Goal: Obtain resource: Download file/media

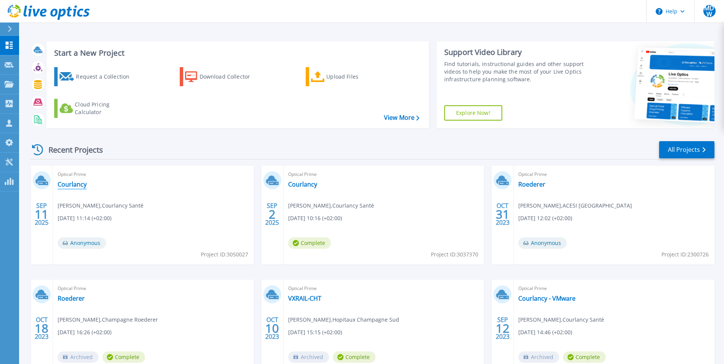
click at [74, 181] on link "Courlancy" at bounding box center [72, 184] width 29 height 8
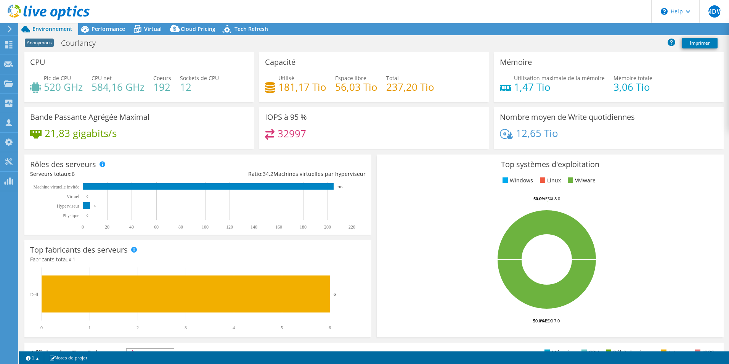
select select "EULondon"
select select "EUR"
click at [98, 31] on span "Performance" at bounding box center [109, 28] width 34 height 7
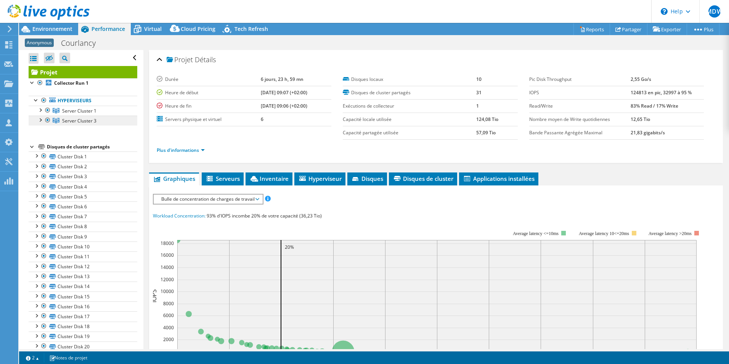
click at [69, 117] on span "Server Cluster 3" at bounding box center [79, 120] width 34 height 6
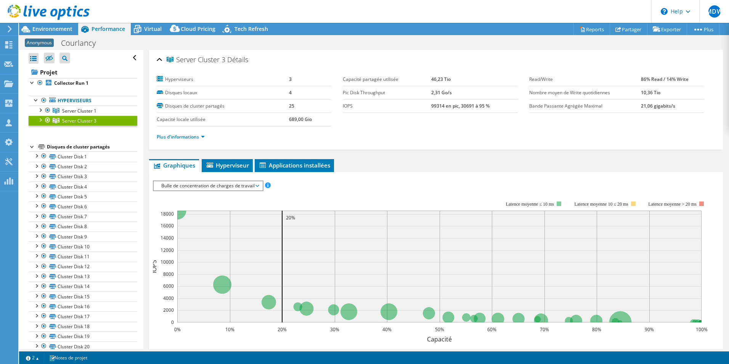
click at [258, 183] on span "Bulle de concentration de charges de travail" at bounding box center [208, 185] width 101 height 9
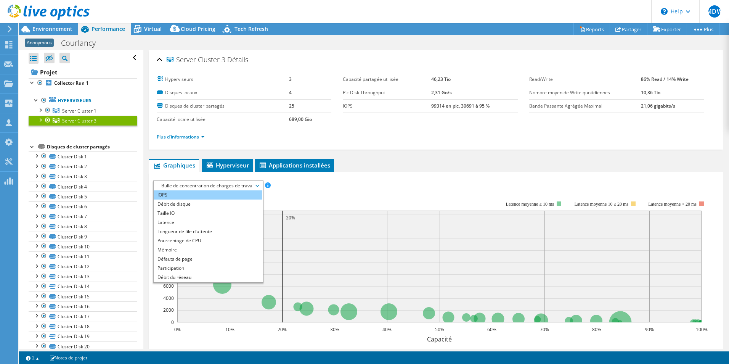
click at [200, 197] on li "IOPS" at bounding box center [208, 194] width 109 height 9
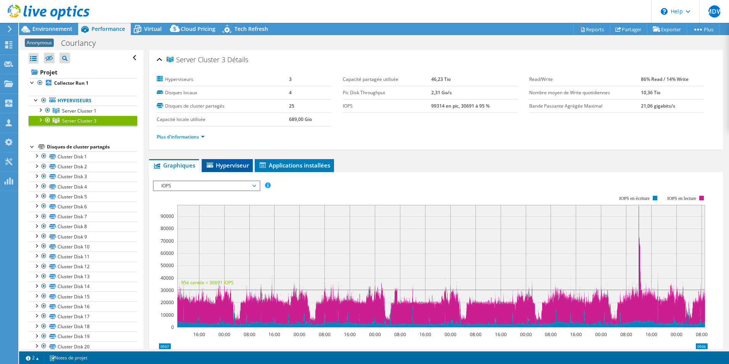
click at [228, 166] on span "Hyperviseur" at bounding box center [227, 165] width 43 height 8
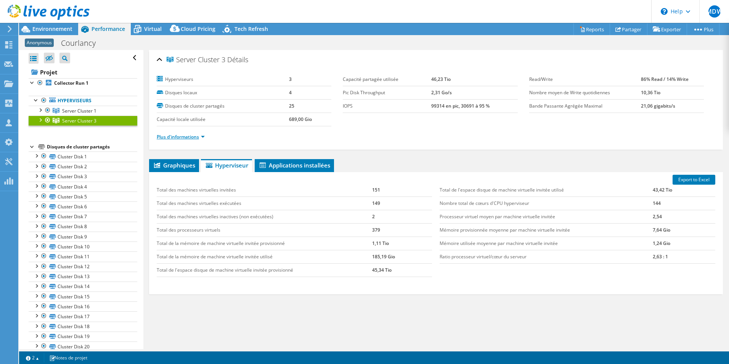
click at [187, 139] on link "Plus d'informations" at bounding box center [181, 136] width 48 height 6
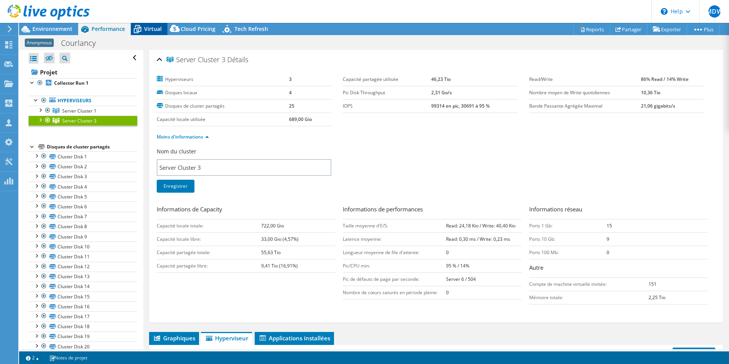
click at [142, 29] on icon at bounding box center [137, 29] width 13 height 13
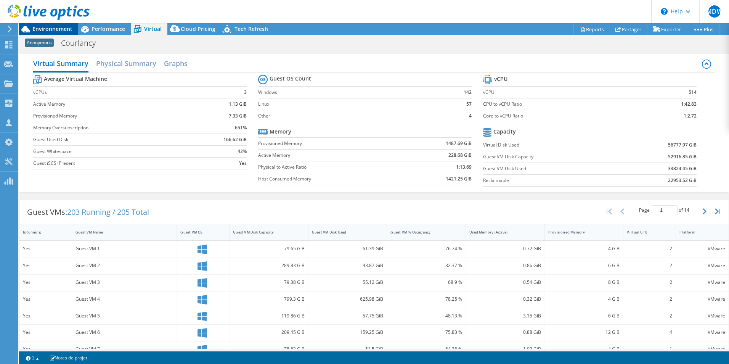
click at [56, 29] on span "Environnement" at bounding box center [52, 28] width 40 height 7
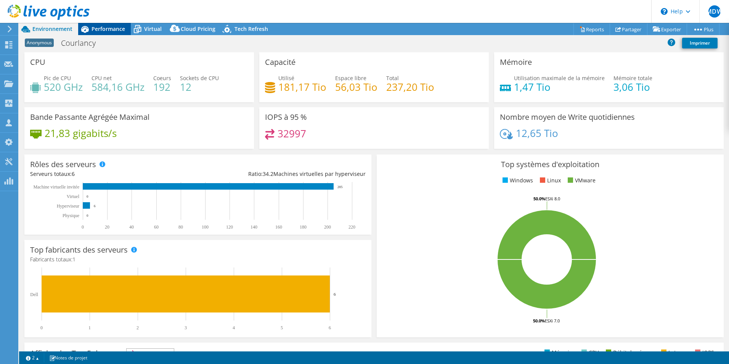
click at [101, 29] on span "Performance" at bounding box center [109, 28] width 34 height 7
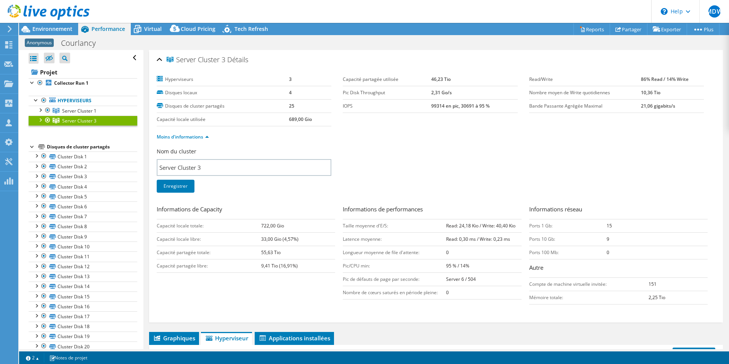
click at [57, 119] on icon at bounding box center [56, 120] width 7 height 5
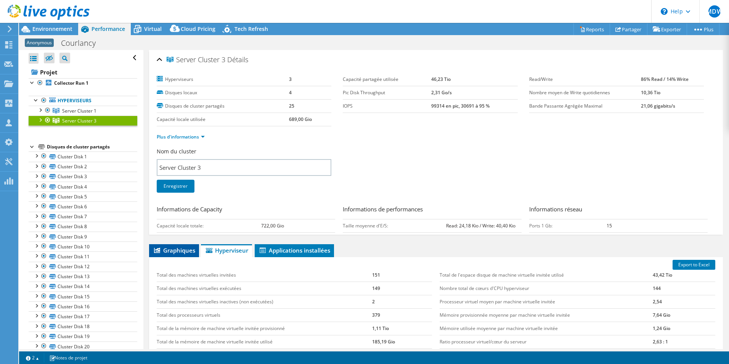
click at [172, 246] on span "Graphiques" at bounding box center [174, 250] width 42 height 8
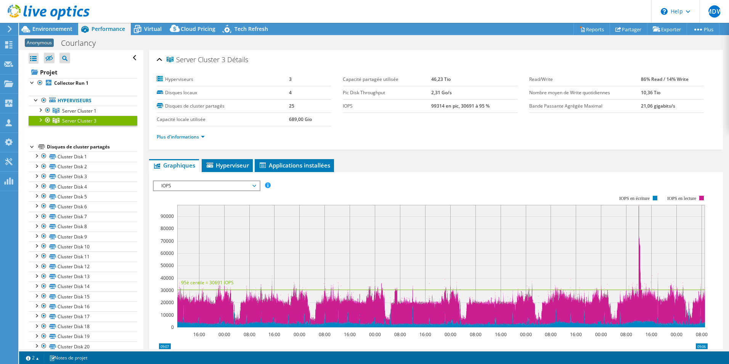
click at [198, 189] on span "IOPS" at bounding box center [207, 185] width 98 height 9
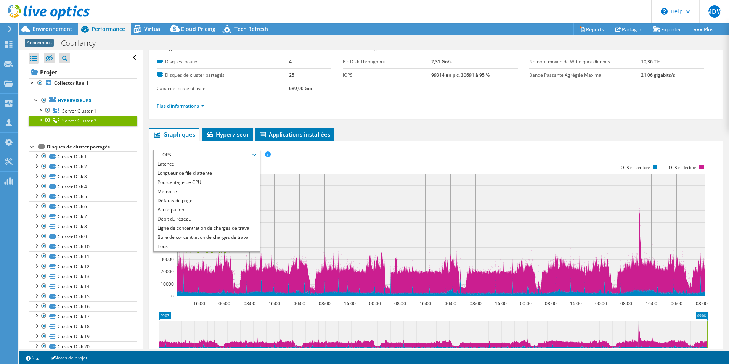
scroll to position [38, 0]
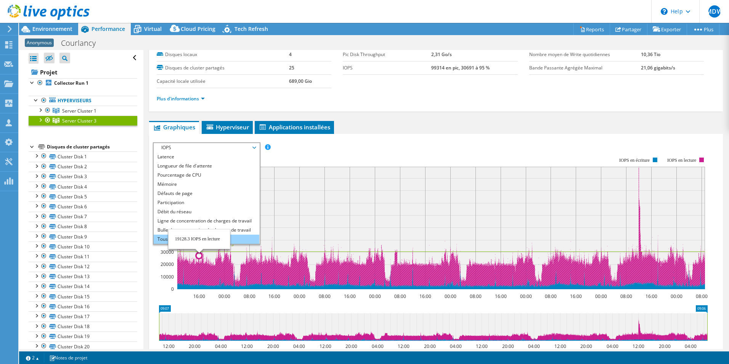
click at [161, 237] on li "Tous" at bounding box center [207, 239] width 106 height 9
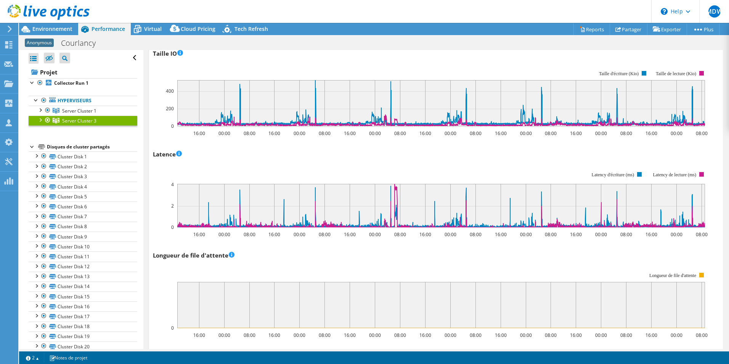
scroll to position [0, 0]
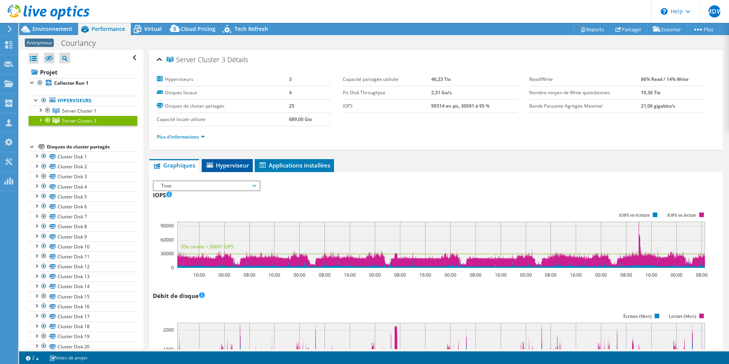
click at [223, 162] on span "Hyperviseur" at bounding box center [227, 165] width 43 height 8
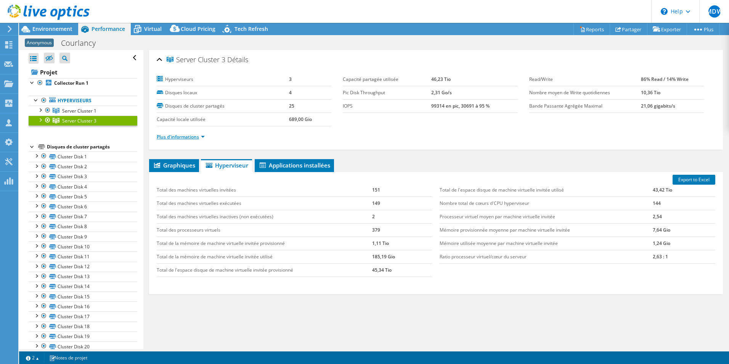
click at [199, 135] on link "Plus d'informations" at bounding box center [181, 136] width 48 height 6
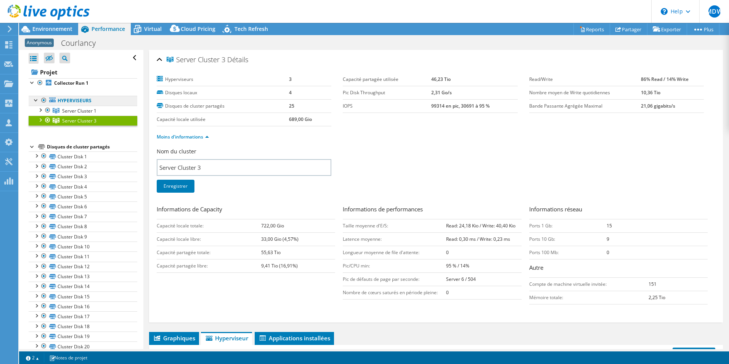
click at [72, 103] on link "Hyperviseurs" at bounding box center [83, 101] width 109 height 10
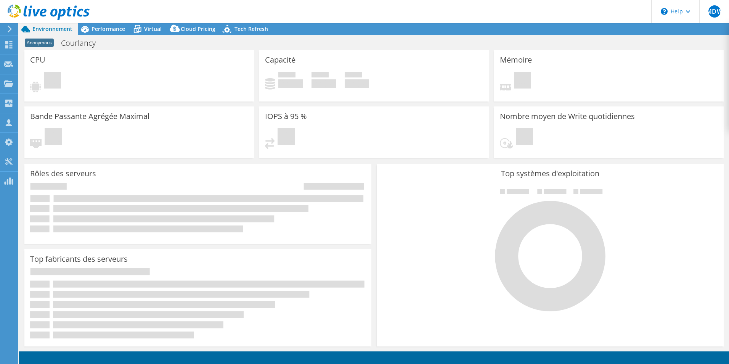
select select "EULondon"
select select "EUR"
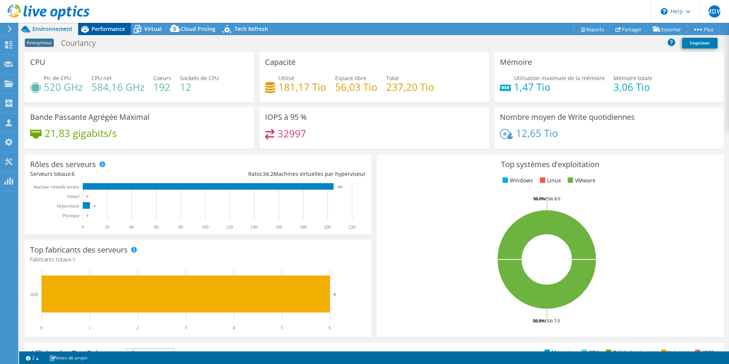
click at [102, 24] on div "Performance" at bounding box center [104, 29] width 53 height 12
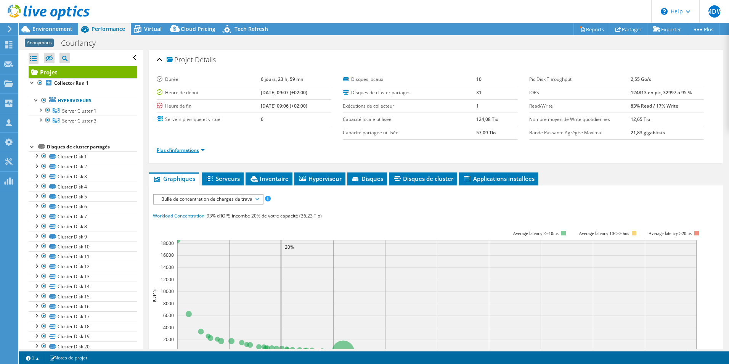
click at [168, 150] on link "Plus d'informations" at bounding box center [181, 150] width 48 height 6
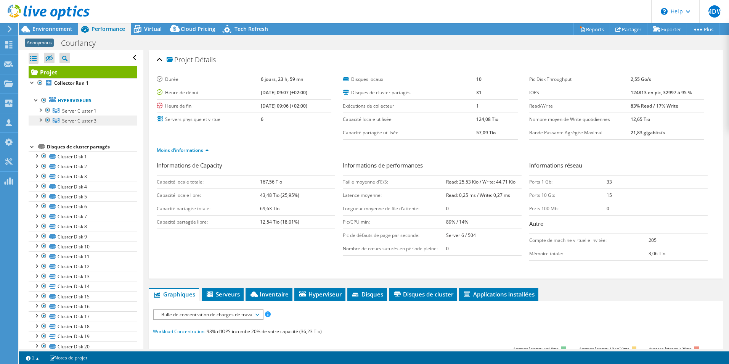
click at [56, 117] on link "Server Cluster 3" at bounding box center [83, 121] width 109 height 10
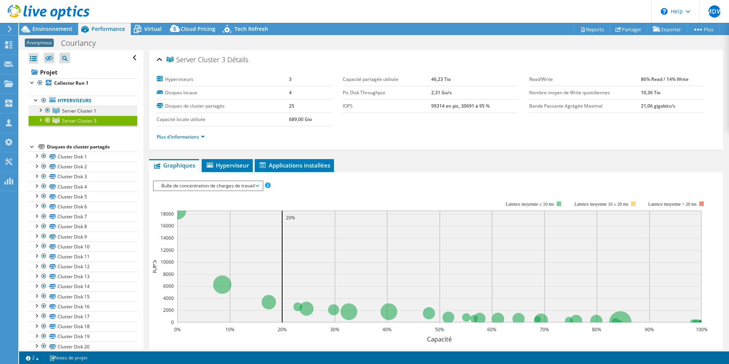
click at [71, 108] on span "Server Cluster 1" at bounding box center [79, 111] width 34 height 6
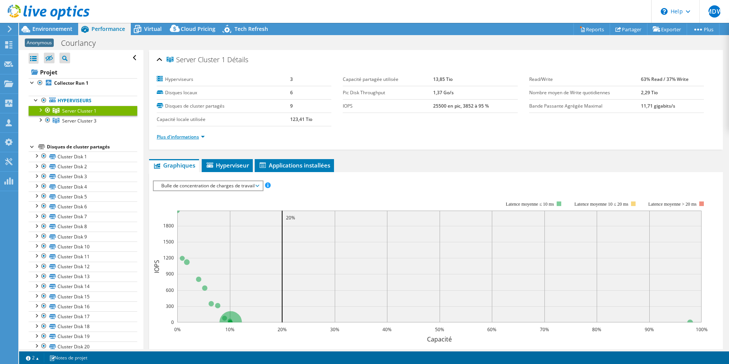
click at [194, 138] on link "Plus d'informations" at bounding box center [181, 136] width 48 height 6
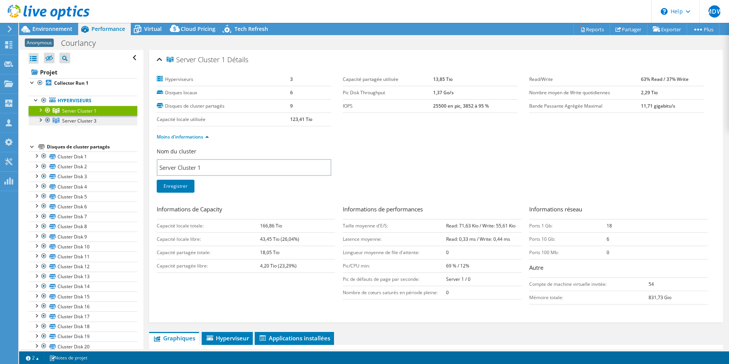
click at [70, 122] on span "Server Cluster 3" at bounding box center [79, 120] width 34 height 6
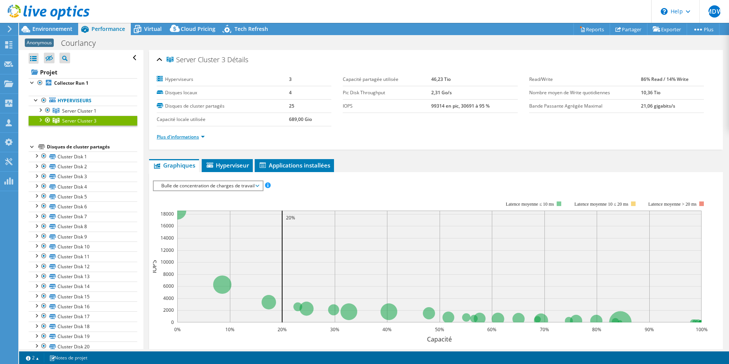
click at [171, 139] on link "Plus d'informations" at bounding box center [181, 136] width 48 height 6
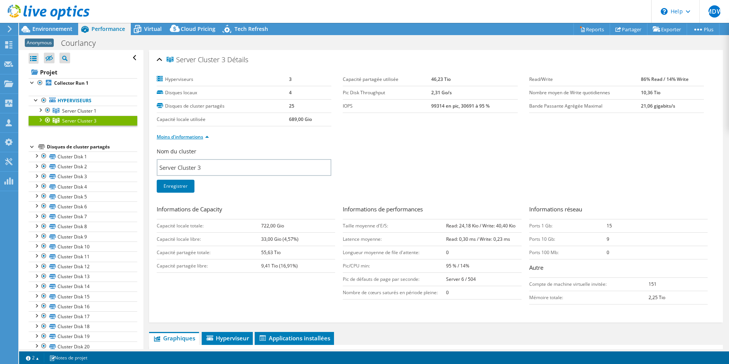
click at [171, 139] on link "Moins d'informations" at bounding box center [183, 136] width 52 height 6
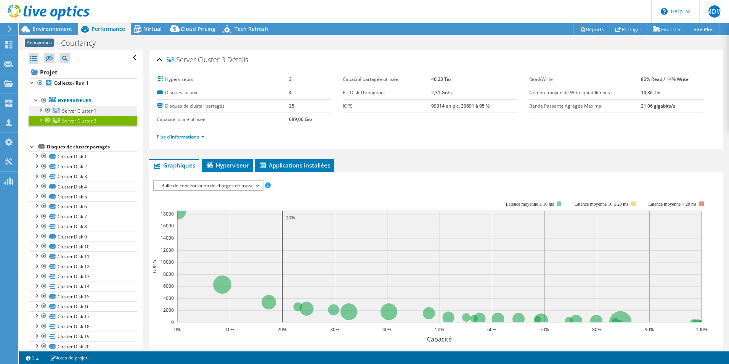
click at [91, 113] on span "Server Cluster 1" at bounding box center [79, 111] width 34 height 6
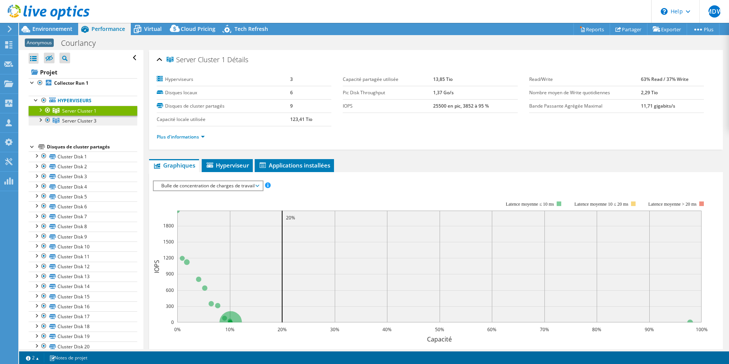
click at [89, 118] on span "Server Cluster 3" at bounding box center [79, 120] width 34 height 6
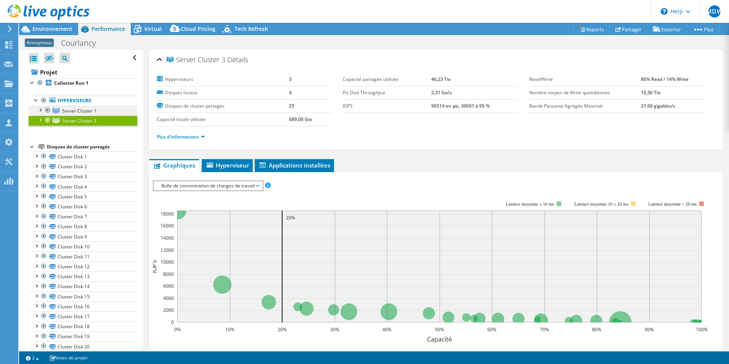
click at [97, 111] on link "Server Cluster 1" at bounding box center [83, 111] width 109 height 10
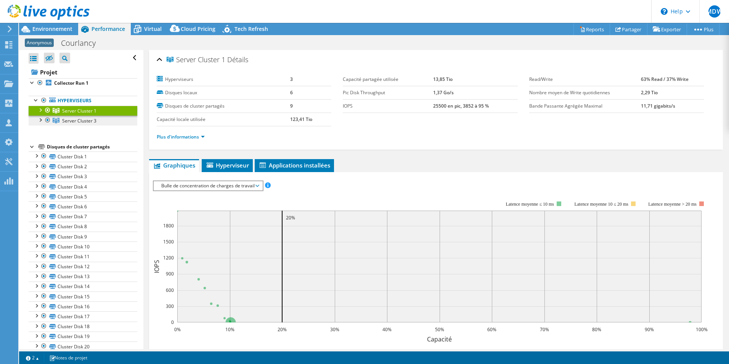
click at [97, 116] on link "Server Cluster 3" at bounding box center [83, 121] width 109 height 10
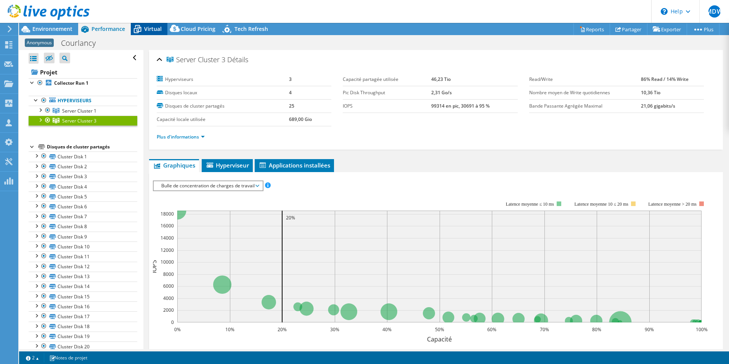
click at [146, 27] on span "Virtual" at bounding box center [153, 28] width 18 height 7
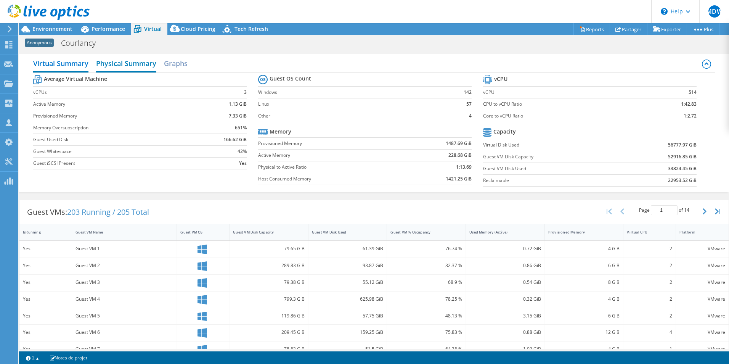
click at [113, 65] on h2 "Physical Summary" at bounding box center [126, 64] width 60 height 17
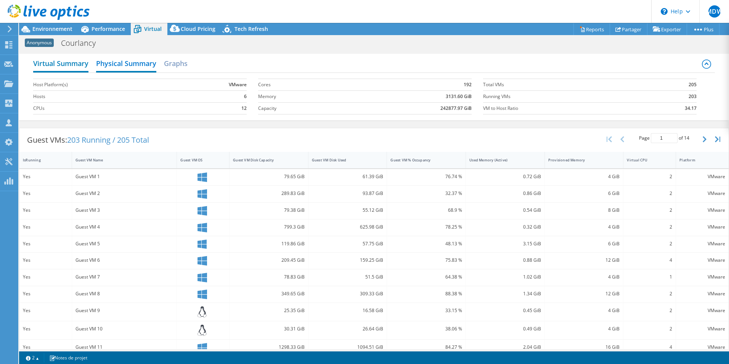
click at [64, 62] on h2 "Virtual Summary" at bounding box center [60, 64] width 55 height 17
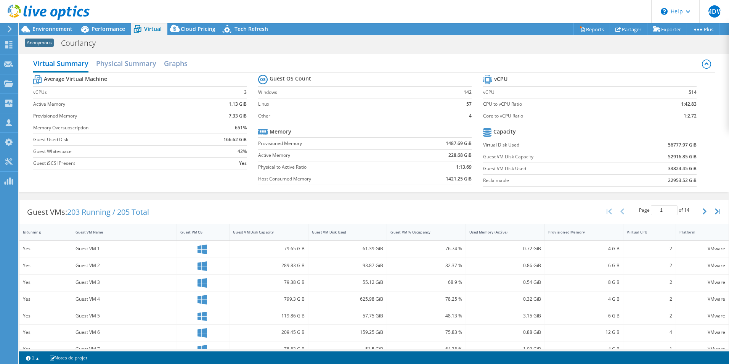
click at [134, 71] on div "Virtual Summary Physical Summary Graphs" at bounding box center [374, 64] width 682 height 17
click at [130, 66] on h2 "Physical Summary" at bounding box center [126, 64] width 60 height 17
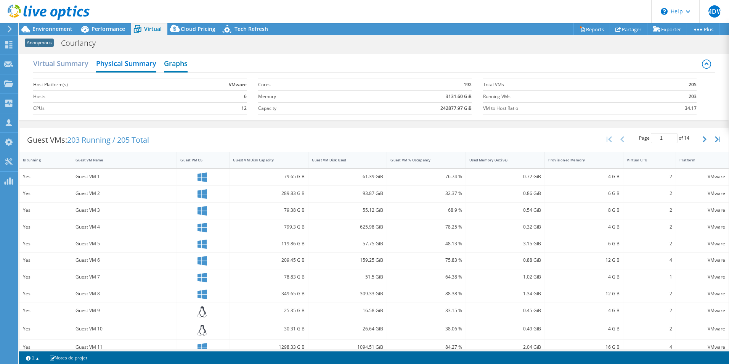
click at [175, 62] on h2 "Graphs" at bounding box center [176, 64] width 24 height 17
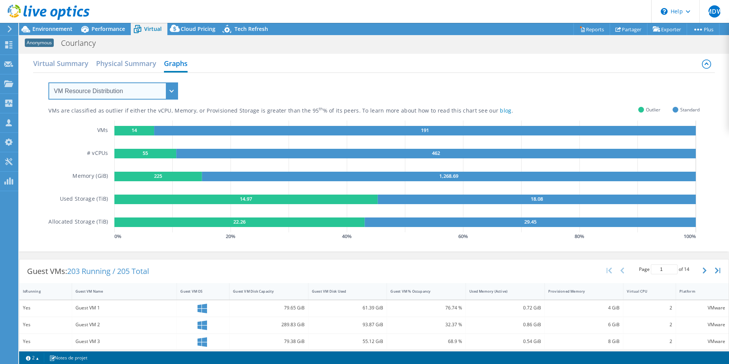
click at [95, 88] on select "VM Resource Distribution Provisioning Contrast Over Provisioning" at bounding box center [113, 90] width 130 height 17
click at [48, 82] on select "VM Resource Distribution Provisioning Contrast Over Provisioning" at bounding box center [113, 90] width 130 height 17
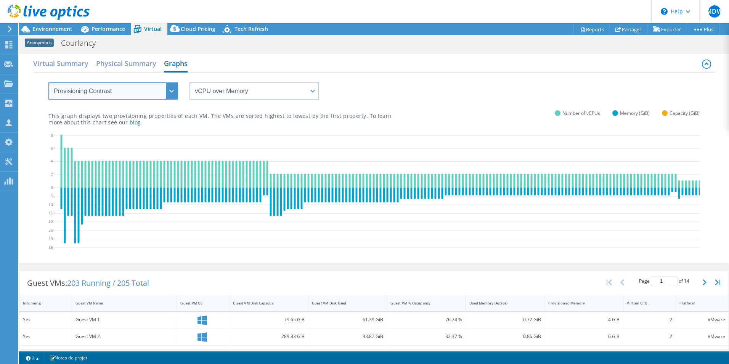
click at [110, 90] on select "VM Resource Distribution Provisioning Contrast Over Provisioning" at bounding box center [113, 90] width 130 height 17
select select "Over Provisioning"
click at [48, 82] on select "VM Resource Distribution Provisioning Contrast Over Provisioning" at bounding box center [113, 90] width 130 height 17
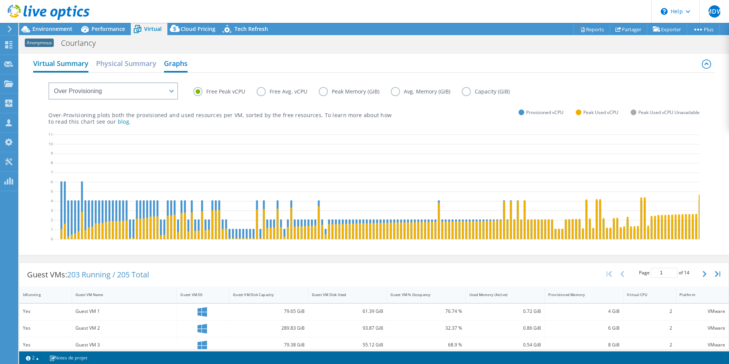
click at [71, 64] on h2 "Virtual Summary" at bounding box center [60, 64] width 55 height 17
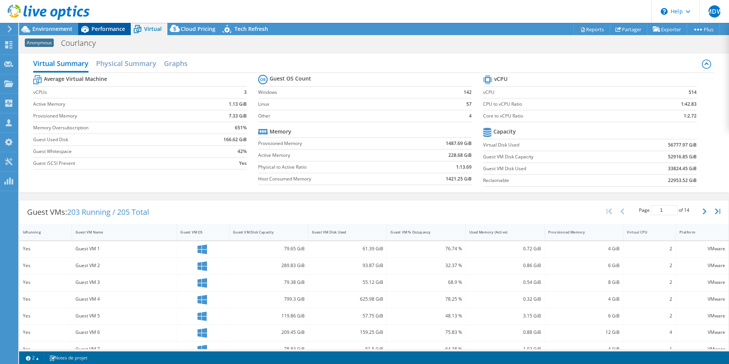
click at [96, 27] on span "Performance" at bounding box center [109, 28] width 34 height 7
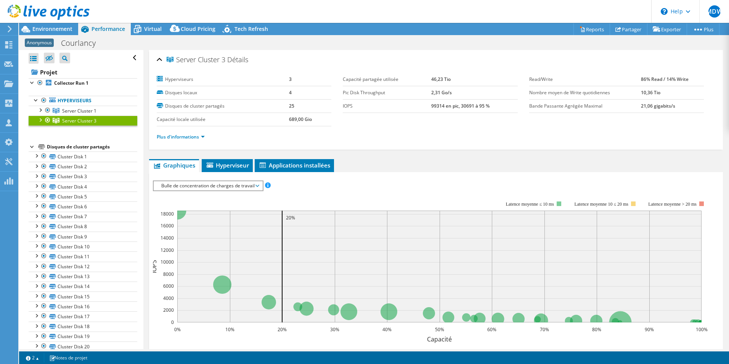
click at [39, 121] on div at bounding box center [40, 120] width 8 height 8
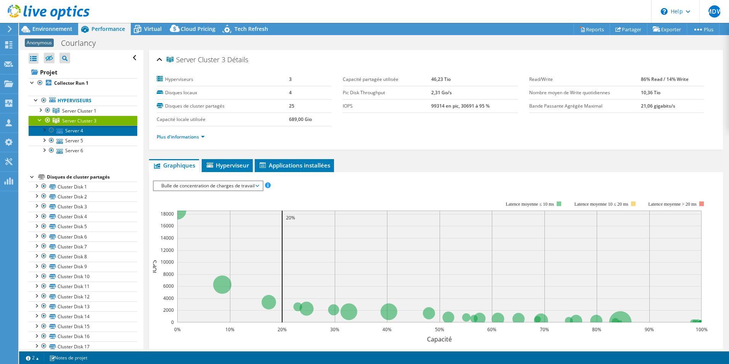
click at [71, 130] on link "Server 4" at bounding box center [83, 130] width 109 height 10
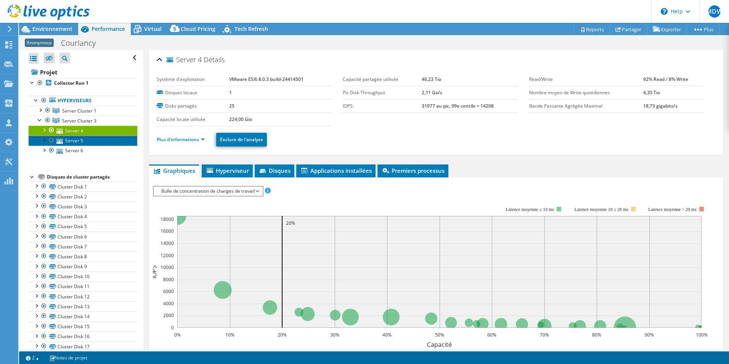
click at [69, 138] on link "Server 5" at bounding box center [83, 141] width 109 height 10
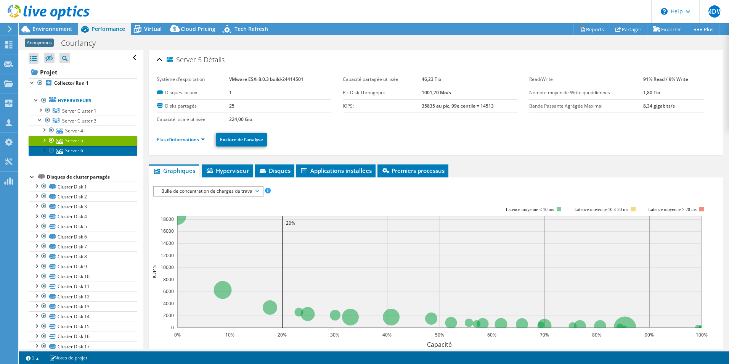
click at [69, 150] on link "Server 6" at bounding box center [83, 151] width 109 height 10
click at [70, 142] on link "Server 5" at bounding box center [83, 141] width 109 height 10
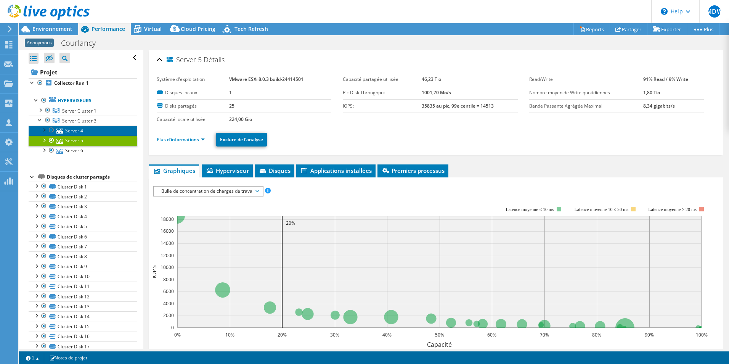
click at [72, 132] on link "Server 4" at bounding box center [83, 130] width 109 height 10
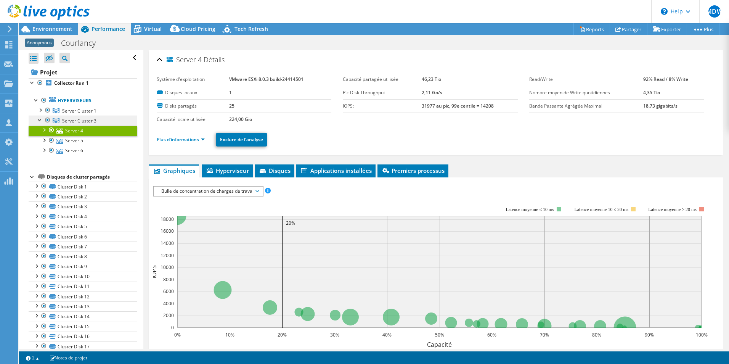
click at [74, 121] on span "Server Cluster 3" at bounding box center [79, 120] width 34 height 6
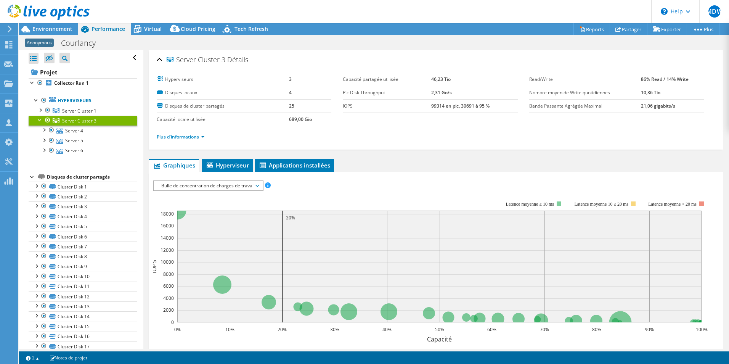
click at [169, 135] on link "Plus d'informations" at bounding box center [181, 136] width 48 height 6
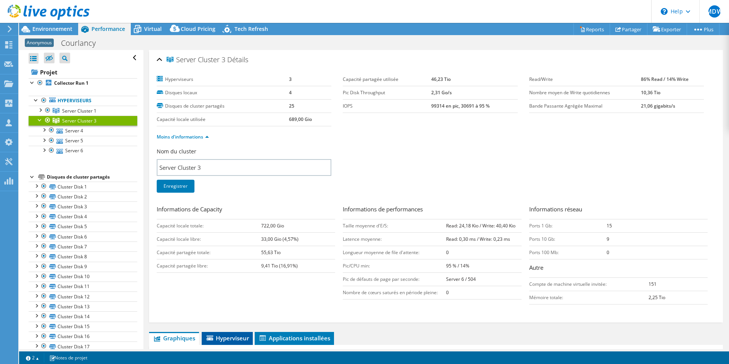
click at [220, 336] on span "Hyperviseur" at bounding box center [227, 338] width 43 height 8
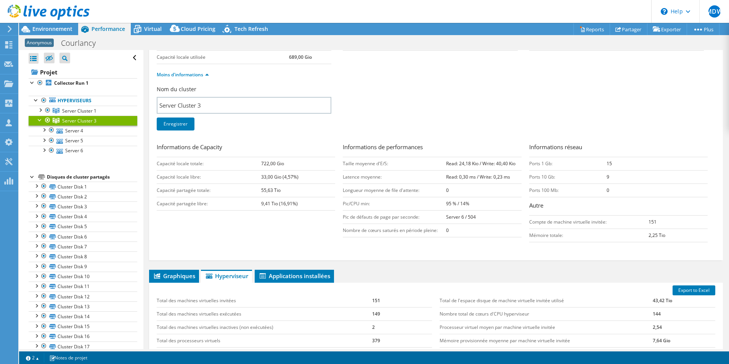
scroll to position [187, 0]
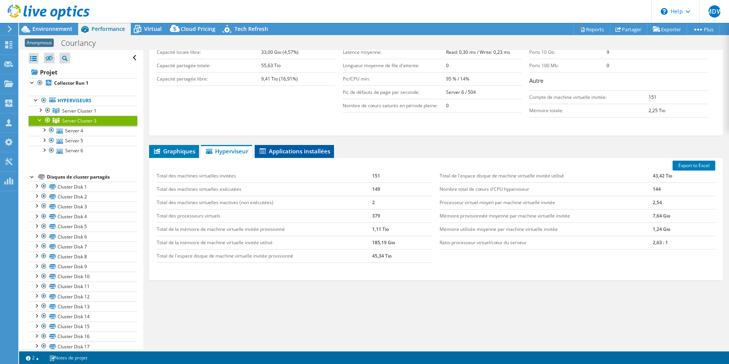
click at [285, 151] on span "Applications installées" at bounding box center [295, 151] width 72 height 8
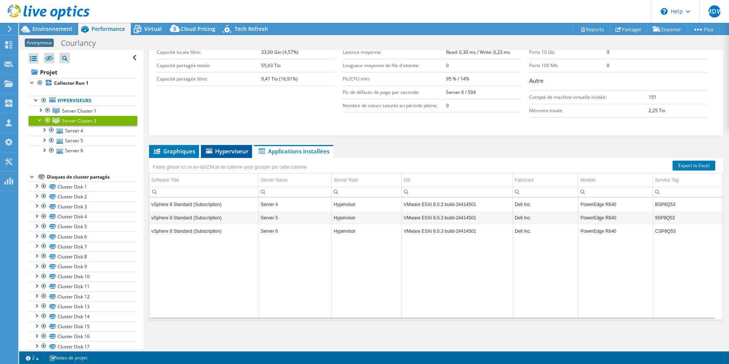
click at [227, 149] on span "Hyperviseur" at bounding box center [226, 151] width 43 height 8
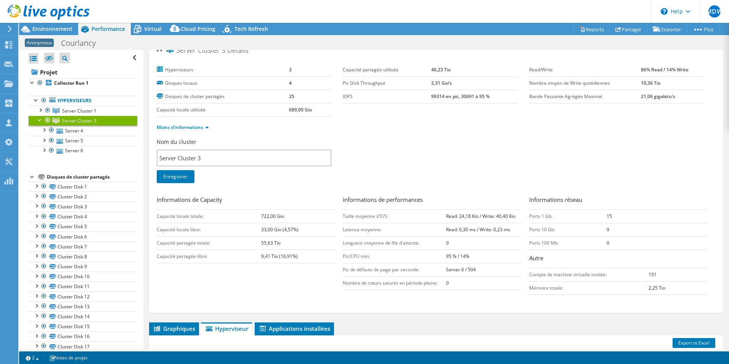
scroll to position [0, 0]
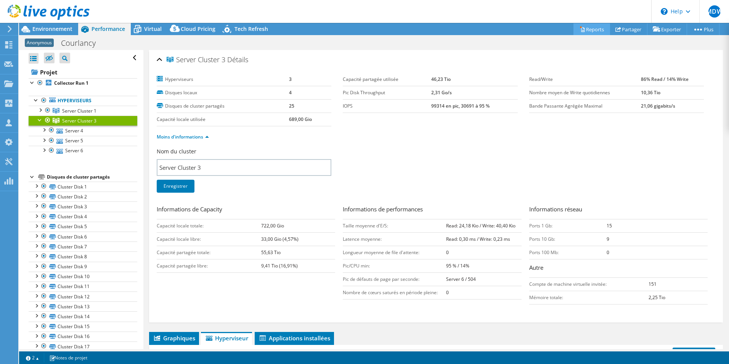
click at [589, 31] on link "Reports" at bounding box center [592, 29] width 37 height 12
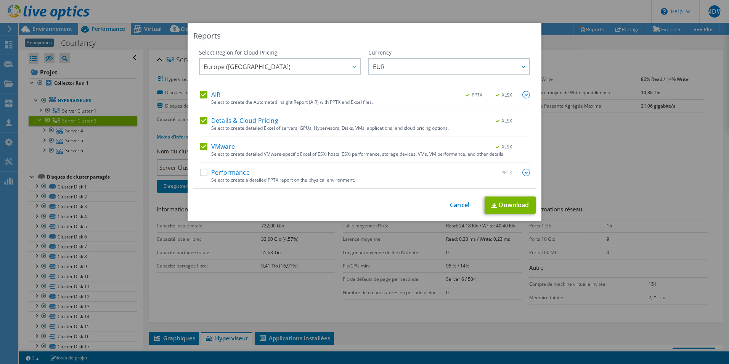
click at [210, 172] on label "Performance" at bounding box center [225, 173] width 50 height 8
click at [0, 0] on input "Performance" at bounding box center [0, 0] width 0 height 0
click at [274, 73] on span "Europe ([GEOGRAPHIC_DATA])" at bounding box center [282, 67] width 156 height 16
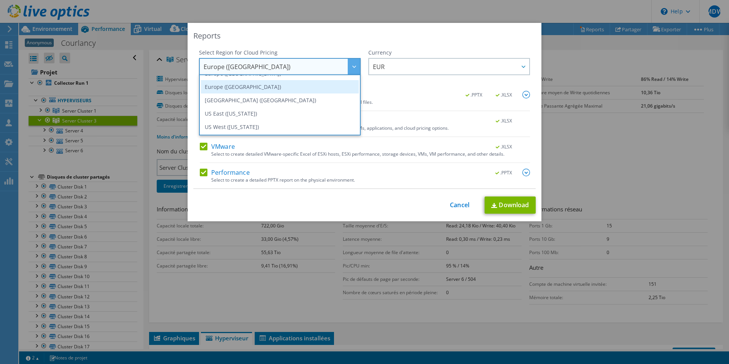
scroll to position [65, 0]
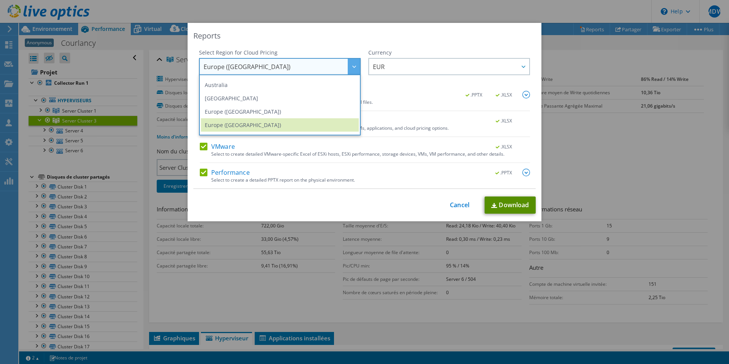
click at [508, 207] on link "Download" at bounding box center [510, 204] width 51 height 17
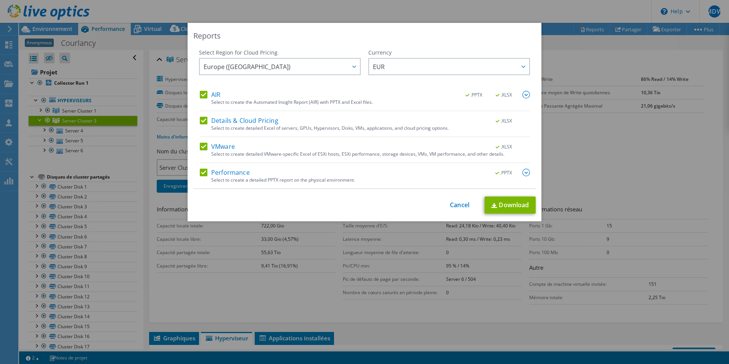
click at [156, 10] on div "Reports Select Region for Cloud Pricing Asia Pacific (Hong Kong) Asia Pacific (…" at bounding box center [364, 182] width 729 height 364
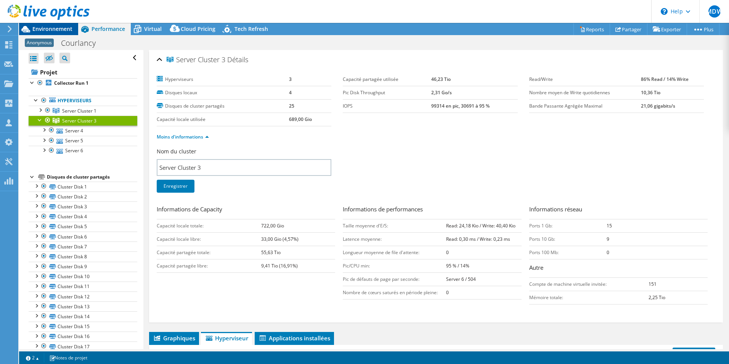
click at [55, 26] on span "Environnement" at bounding box center [52, 28] width 40 height 7
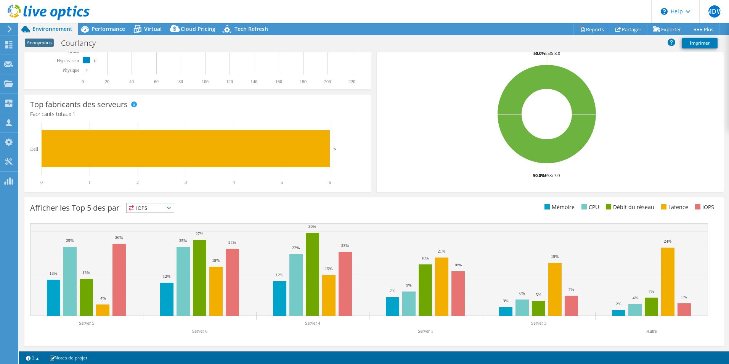
scroll to position [0, 0]
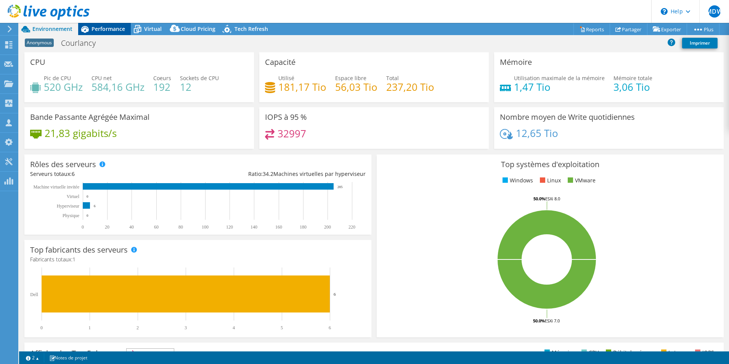
click at [105, 32] on span "Performance" at bounding box center [109, 28] width 34 height 7
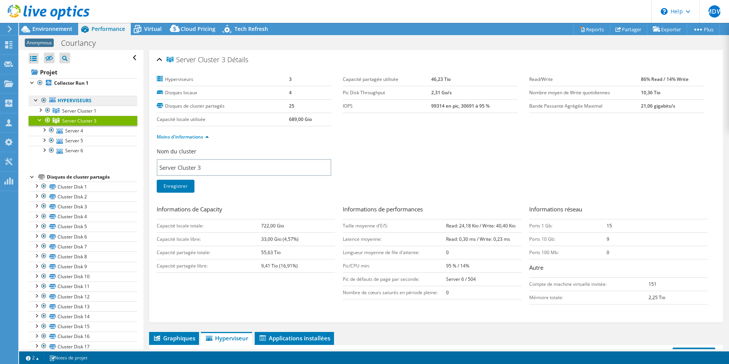
click at [64, 103] on link "Hyperviseurs" at bounding box center [83, 101] width 109 height 10
click at [53, 100] on icon at bounding box center [52, 99] width 6 height 5
click at [64, 99] on link "Hyperviseurs" at bounding box center [83, 101] width 109 height 10
click at [36, 100] on div at bounding box center [36, 100] width 8 height 8
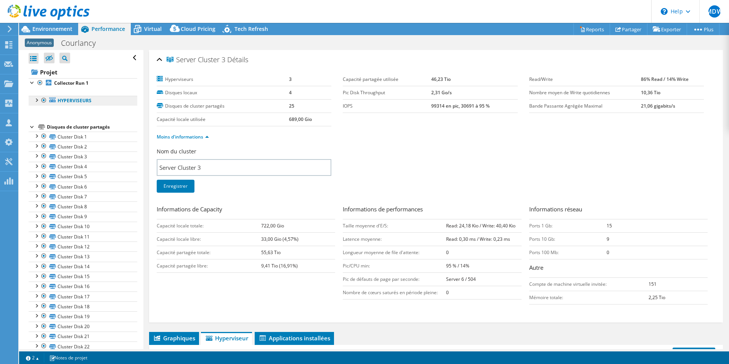
click at [66, 100] on link "Hyperviseurs" at bounding box center [83, 101] width 109 height 10
click at [78, 82] on b "Collector Run 1" at bounding box center [71, 83] width 34 height 6
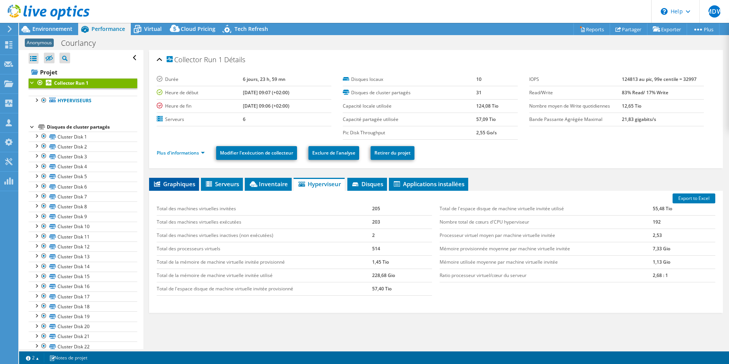
click at [178, 186] on span "Graphiques" at bounding box center [174, 184] width 42 height 8
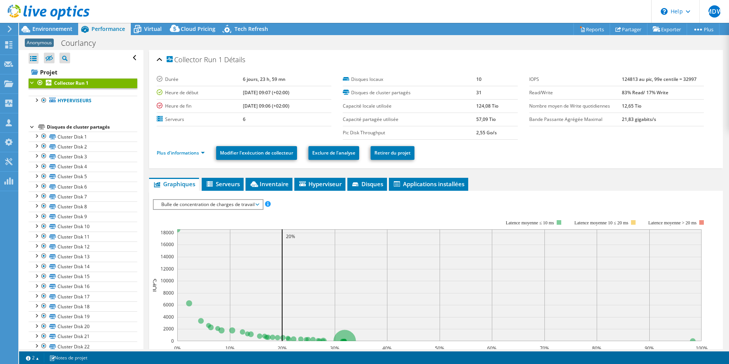
click at [201, 206] on span "Bulle de concentration de charges de travail" at bounding box center [208, 204] width 101 height 9
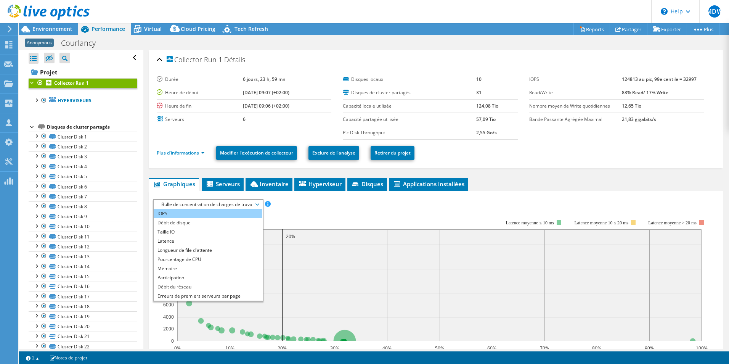
click at [185, 215] on li "IOPS" at bounding box center [208, 213] width 109 height 9
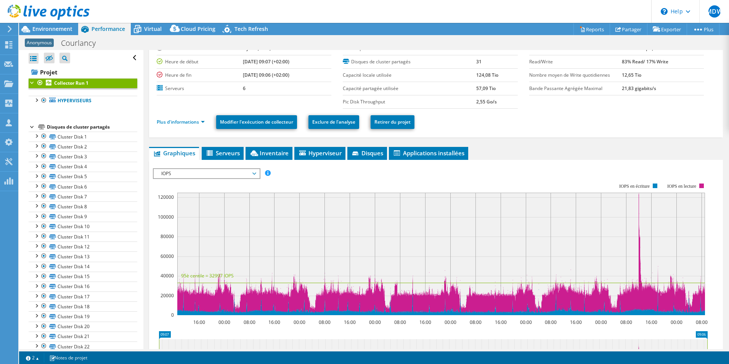
scroll to position [38, 0]
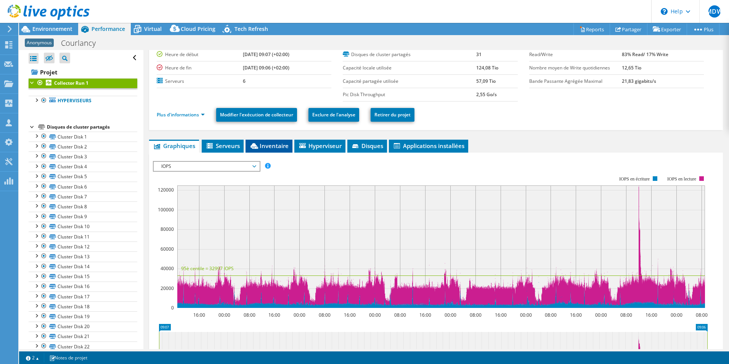
click at [270, 148] on span "Inventaire" at bounding box center [268, 146] width 39 height 8
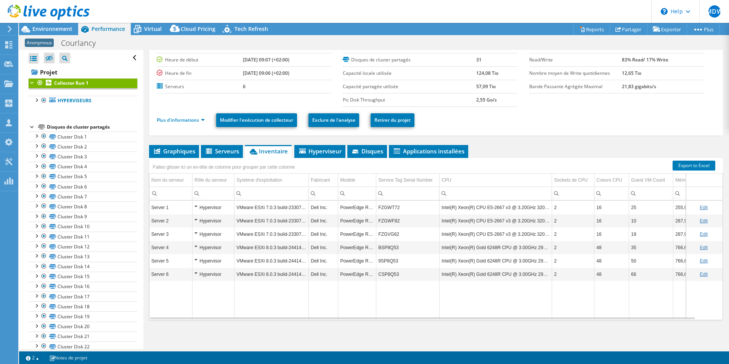
click at [279, 246] on td "VMware ESXi 8.0.3 build-24414501" at bounding box center [272, 247] width 74 height 13
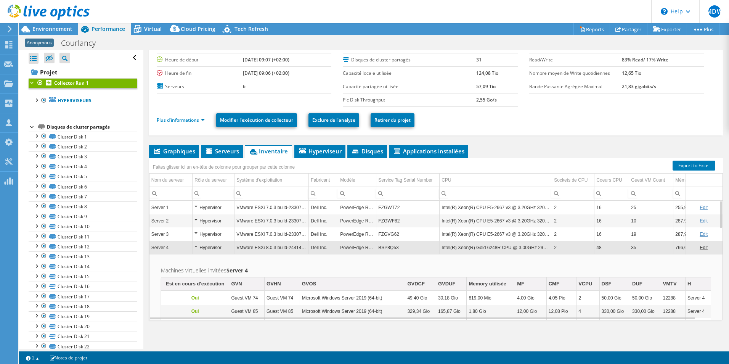
drag, startPoint x: 280, startPoint y: 248, endPoint x: 265, endPoint y: 245, distance: 15.9
click at [265, 245] on td "VMware ESXi 8.0.3 build-24414501" at bounding box center [272, 247] width 74 height 13
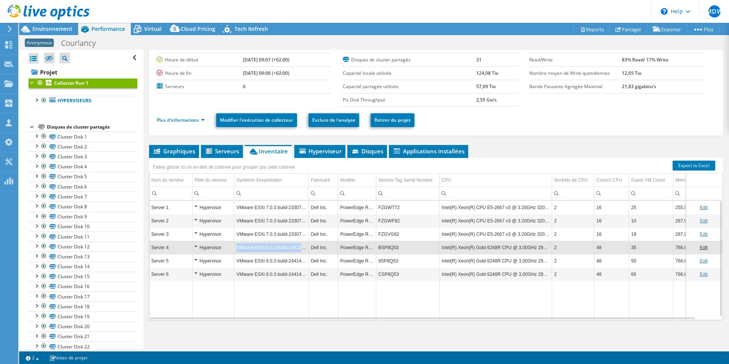
drag, startPoint x: 236, startPoint y: 246, endPoint x: 308, endPoint y: 249, distance: 72.2
click at [308, 249] on td "VMware ESXi 8.0.3 build-24414501" at bounding box center [272, 247] width 74 height 13
copy td "VMware ESXi 8.0.3 build-24414501"
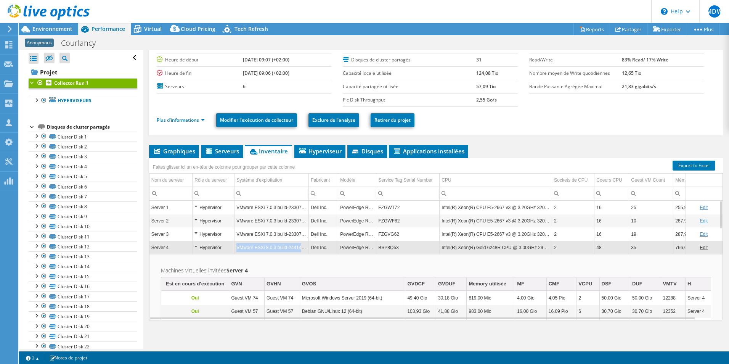
copy td "VMware ESXi 8.0.3 build-24414501"
drag, startPoint x: 307, startPoint y: 248, endPoint x: 237, endPoint y: 249, distance: 69.4
click at [237, 249] on td "VMware ESXi 8.0.3 build-24414501" at bounding box center [272, 247] width 74 height 13
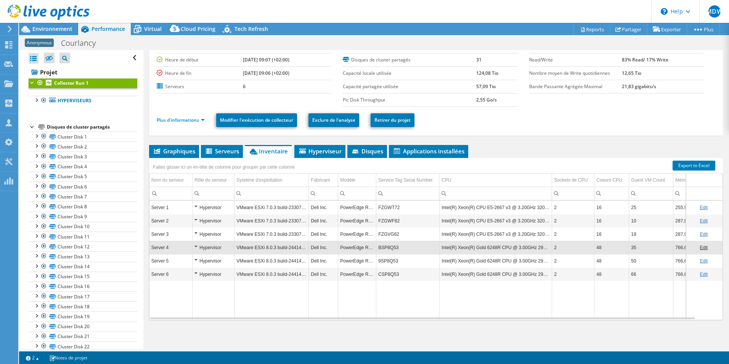
click at [172, 310] on td "Data grid" at bounding box center [171, 300] width 43 height 39
copy td "VMware ESXi 7.0.3 build-23307199"
drag, startPoint x: 308, startPoint y: 220, endPoint x: 237, endPoint y: 222, distance: 71.3
click at [237, 222] on td "VMware ESXi 7.0.3 build-23307199" at bounding box center [272, 220] width 74 height 13
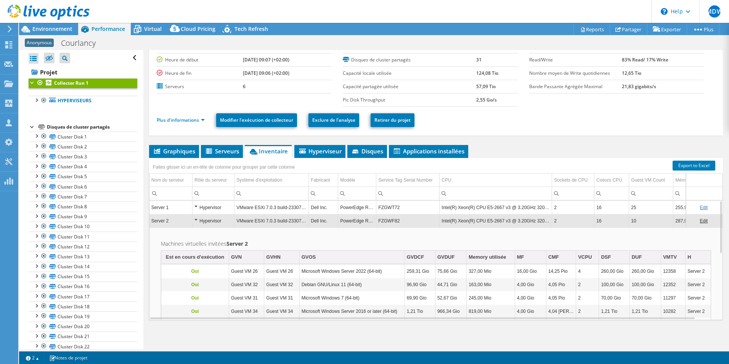
scroll to position [0, 0]
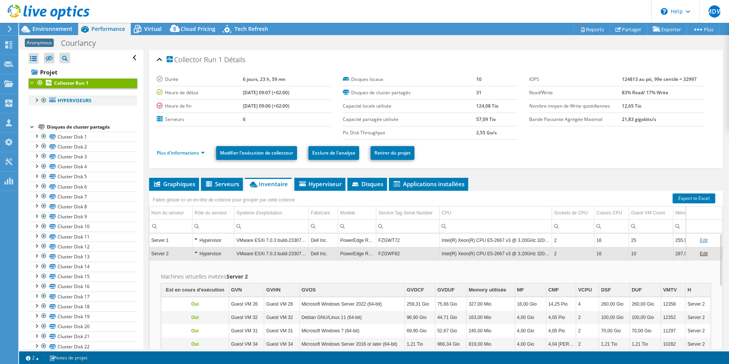
click at [33, 100] on div at bounding box center [36, 100] width 8 height 8
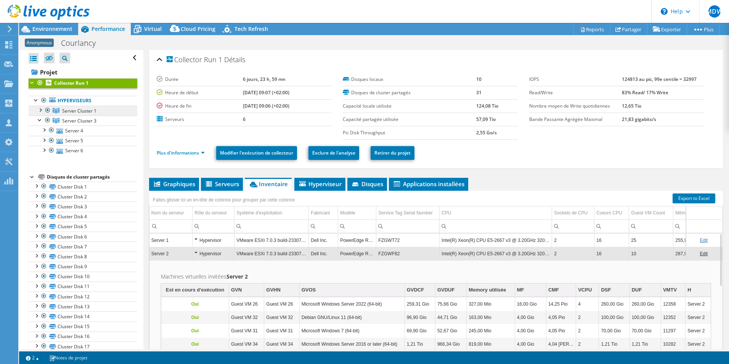
click at [64, 109] on span "Server Cluster 1" at bounding box center [79, 111] width 34 height 6
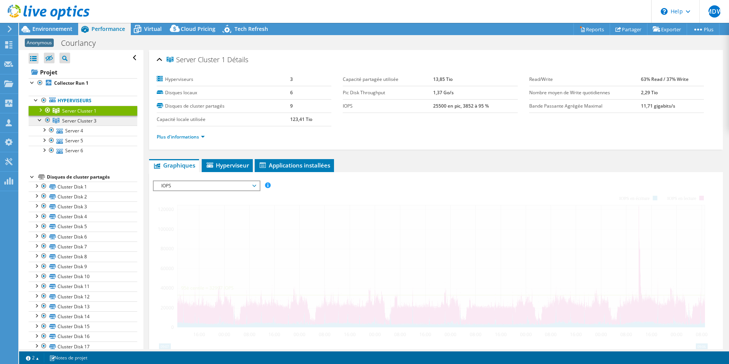
click at [62, 118] on link "Server Cluster 3" at bounding box center [83, 121] width 109 height 10
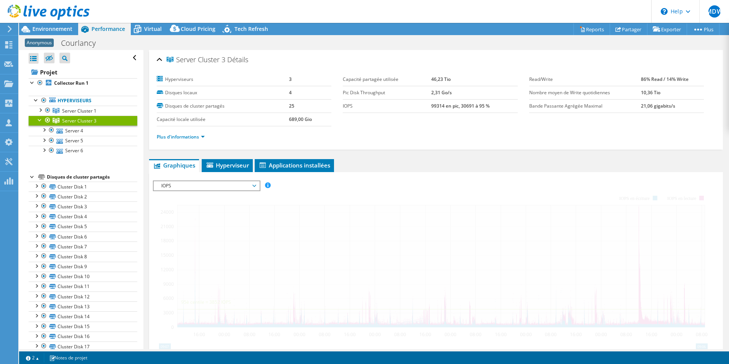
click at [65, 120] on span "Server Cluster 3" at bounding box center [79, 120] width 34 height 6
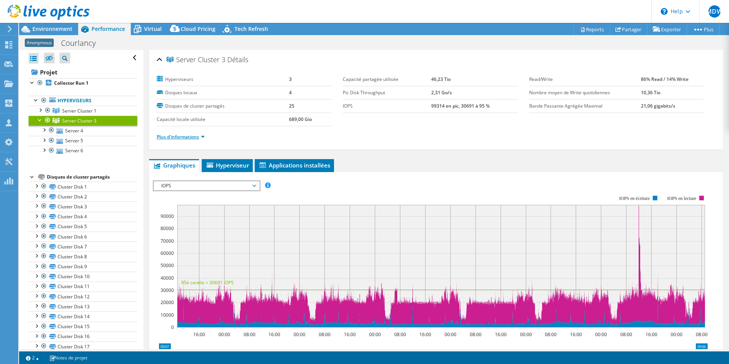
click at [199, 136] on link "Plus d'informations" at bounding box center [181, 136] width 48 height 6
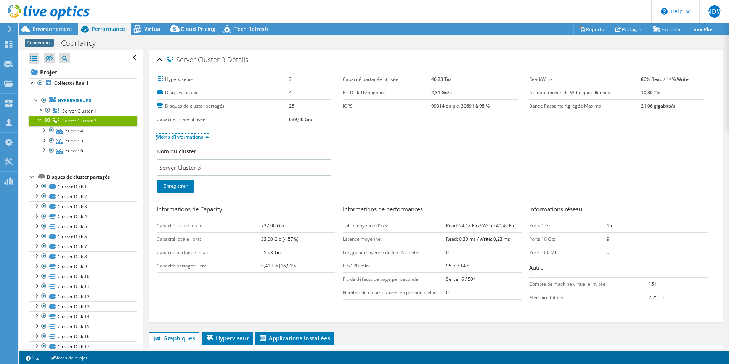
scroll to position [76, 0]
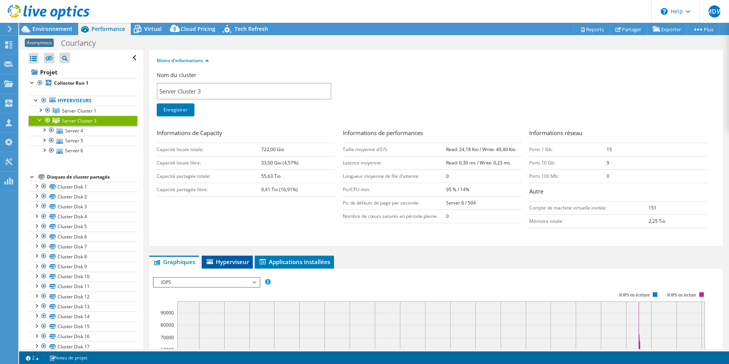
click at [231, 261] on span "Hyperviseur" at bounding box center [227, 262] width 43 height 8
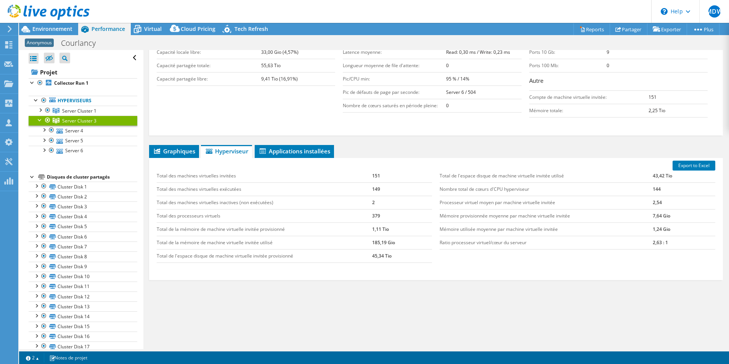
scroll to position [72, 0]
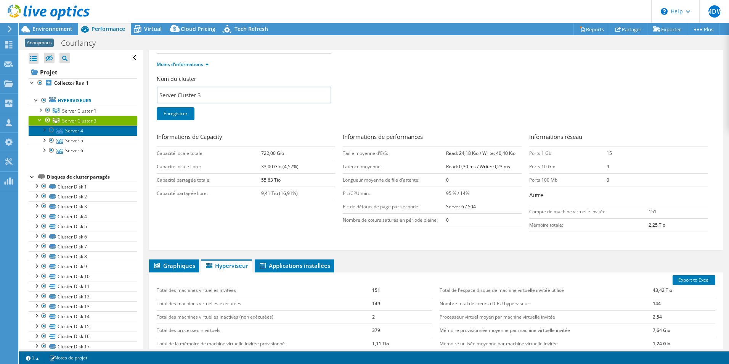
click at [66, 131] on link "Server 4" at bounding box center [83, 130] width 109 height 10
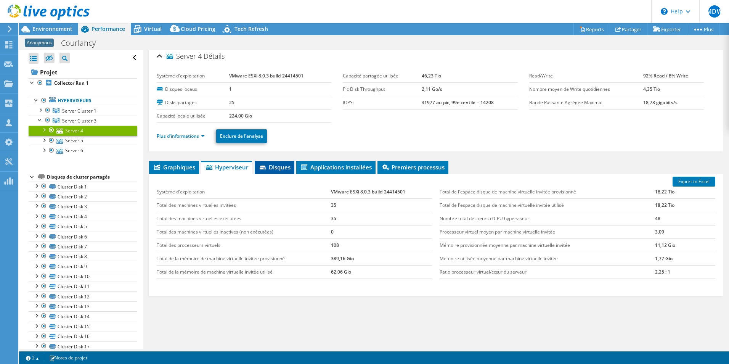
scroll to position [0, 0]
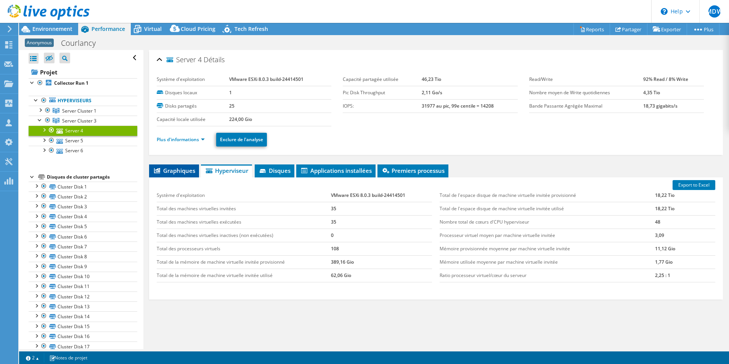
click at [177, 170] on span "Graphiques" at bounding box center [174, 171] width 42 height 8
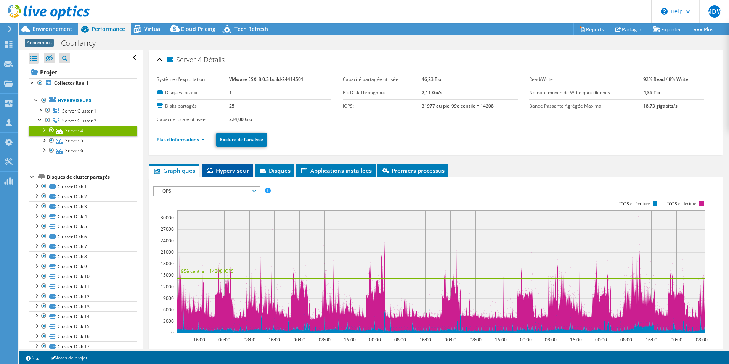
click at [227, 170] on span "Hyperviseur" at bounding box center [227, 171] width 43 height 8
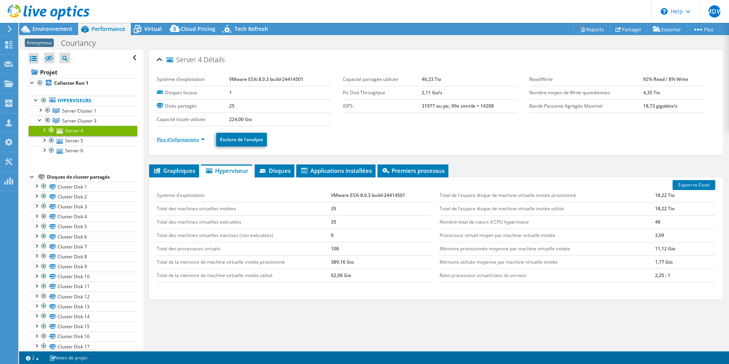
click at [189, 141] on link "Plus d'informations" at bounding box center [181, 139] width 48 height 6
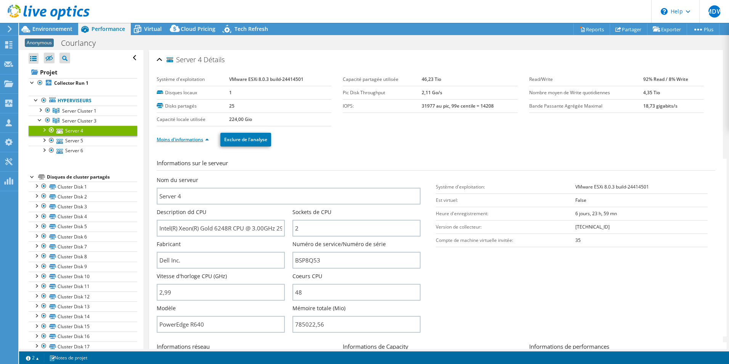
click at [186, 138] on link "Moins d'informations" at bounding box center [183, 139] width 52 height 6
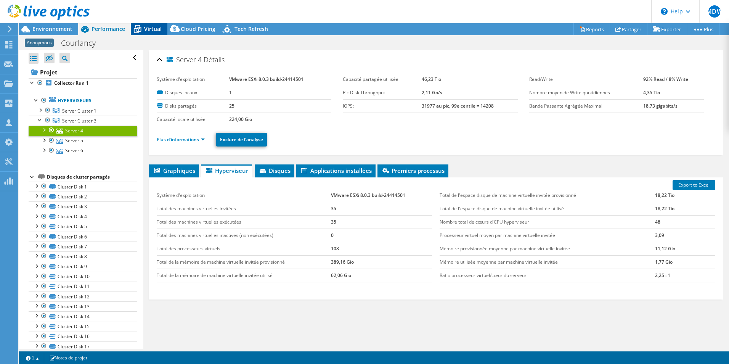
click at [142, 26] on icon at bounding box center [137, 29] width 13 height 13
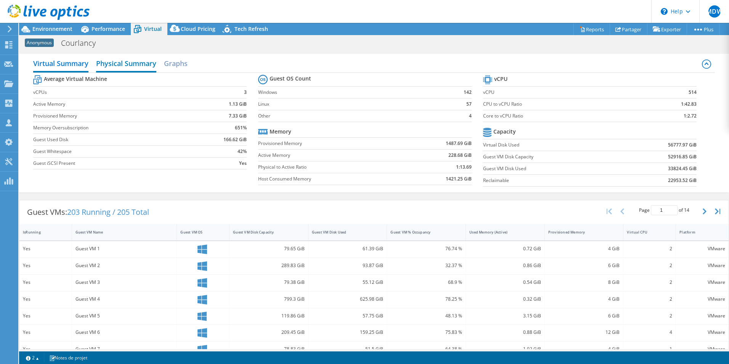
click at [128, 66] on h2 "Physical Summary" at bounding box center [126, 64] width 60 height 17
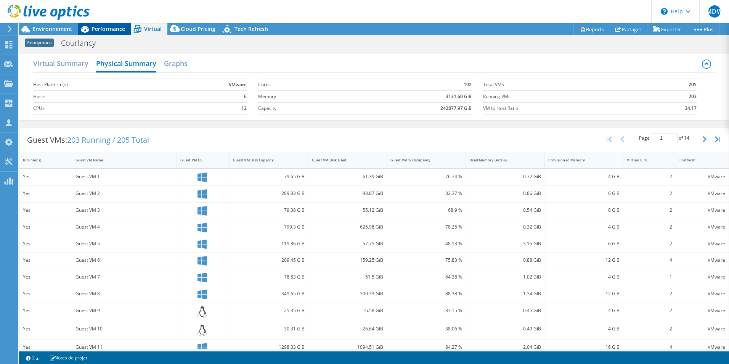
click at [102, 29] on span "Performance" at bounding box center [109, 28] width 34 height 7
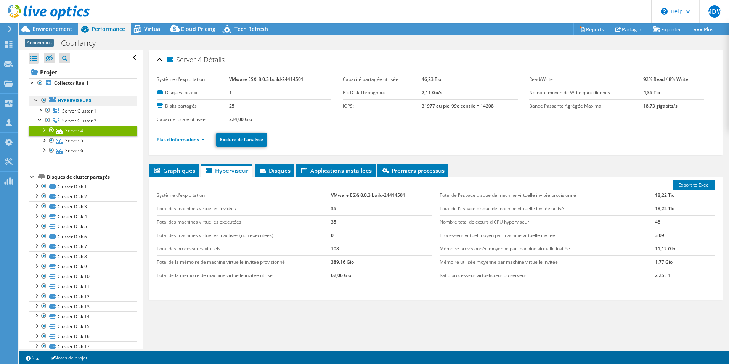
click at [76, 102] on link "Hyperviseurs" at bounding box center [83, 101] width 109 height 10
click at [48, 100] on link "Hyperviseurs" at bounding box center [83, 101] width 109 height 10
click at [36, 100] on div at bounding box center [36, 100] width 8 height 8
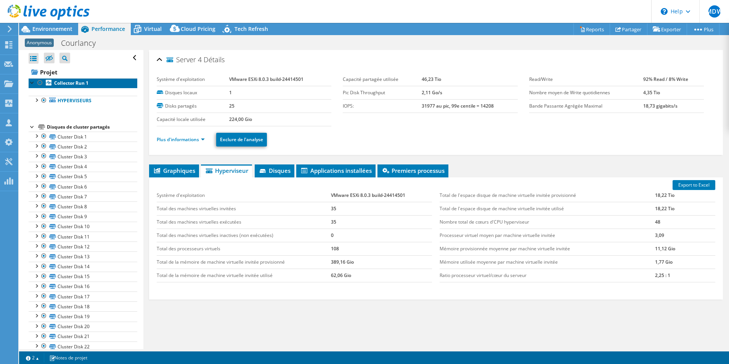
click at [60, 84] on b "Collector Run 1" at bounding box center [71, 83] width 34 height 6
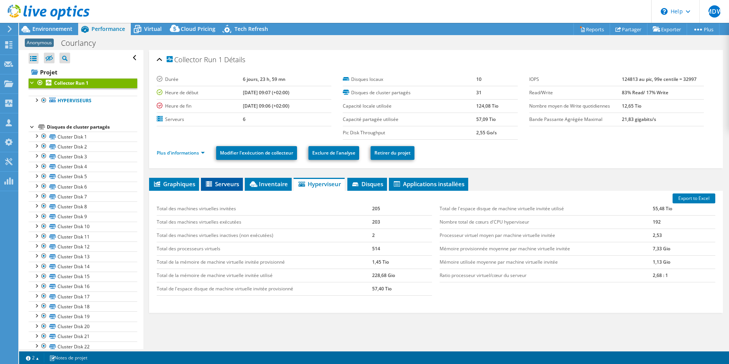
click at [231, 183] on span "Serveurs" at bounding box center [222, 184] width 34 height 8
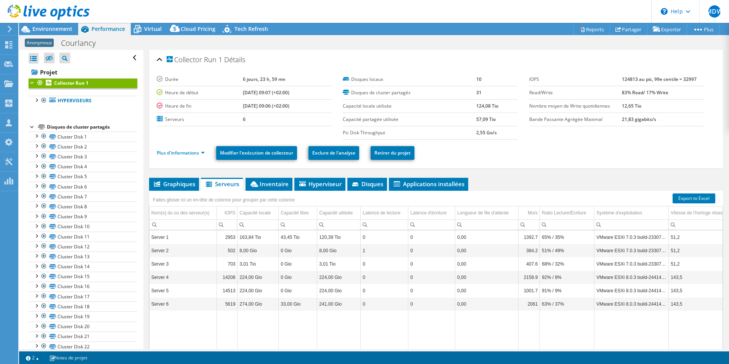
select select "EULondon"
select select "EUR"
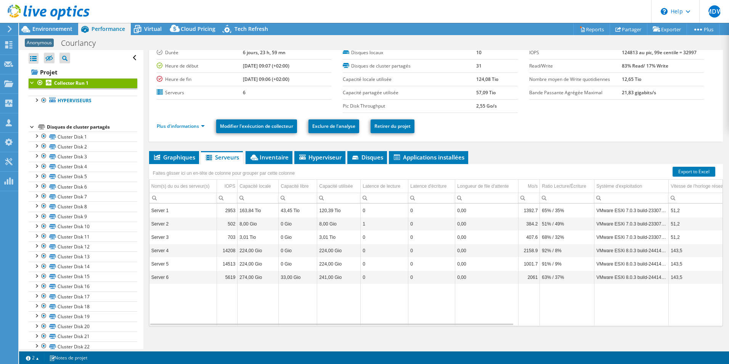
scroll to position [33, 0]
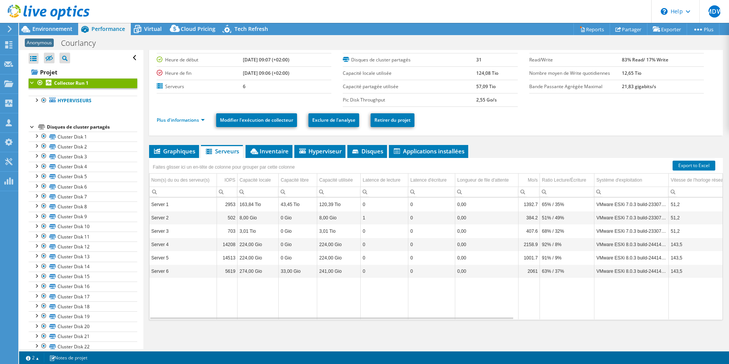
click at [557, 318] on div "Data grid" at bounding box center [436, 318] width 573 height 3
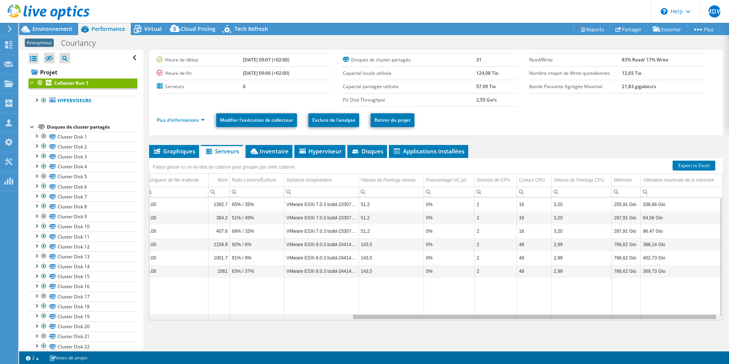
drag, startPoint x: 507, startPoint y: 316, endPoint x: 574, endPoint y: 316, distance: 66.7
click at [560, 317] on body "MDW Membre de l'équipe [PERSON_NAME] [EMAIL_ADDRESS][DOMAIN_NAME] ACESI FRANCE …" at bounding box center [364, 182] width 729 height 364
click at [578, 316] on div "Data grid" at bounding box center [534, 317] width 363 height 4
drag, startPoint x: 324, startPoint y: 317, endPoint x: 539, endPoint y: 317, distance: 215.1
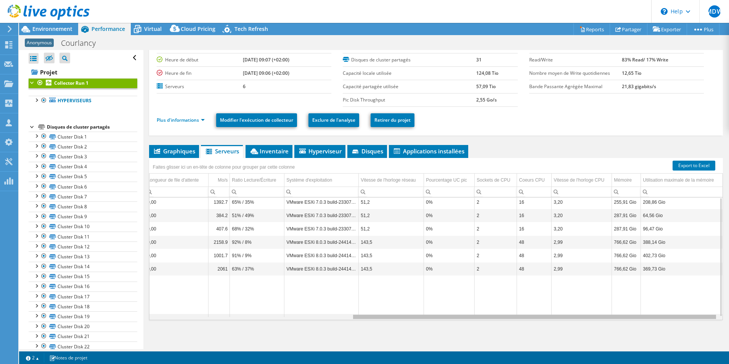
click at [539, 317] on body "MDW Membre de l'équipe [PERSON_NAME] [EMAIL_ADDRESS][DOMAIN_NAME] ACESI FRANCE …" at bounding box center [364, 182] width 729 height 364
click at [539, 317] on div "Data grid" at bounding box center [534, 317] width 363 height 4
click at [623, 204] on td "255,91 Gio" at bounding box center [626, 201] width 29 height 13
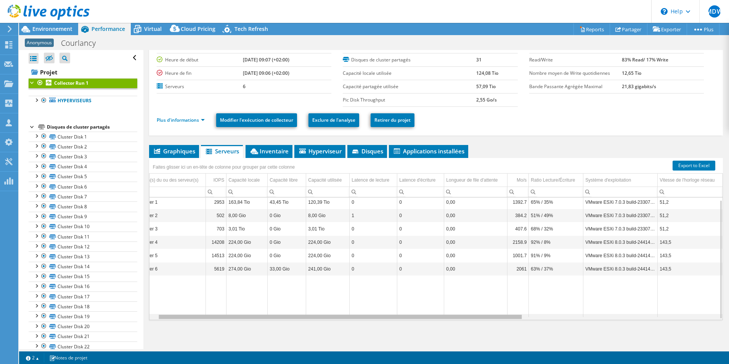
scroll to position [0, 0]
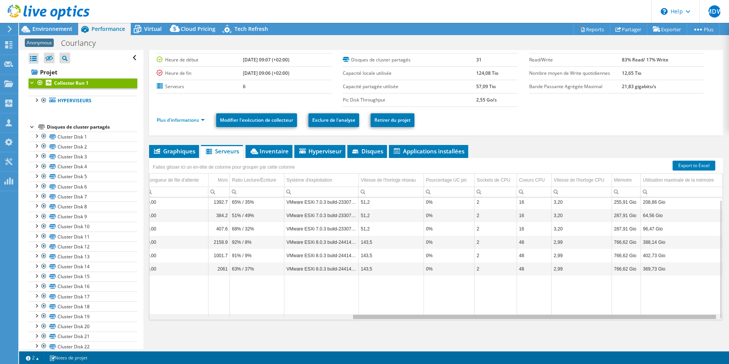
drag, startPoint x: 372, startPoint y: 318, endPoint x: 374, endPoint y: 307, distance: 11.7
click at [374, 307] on body "MDW Membre de l'équipe [PERSON_NAME] [EMAIL_ADDRESS][DOMAIN_NAME] ACESI FRANCE …" at bounding box center [364, 182] width 729 height 364
click at [34, 100] on div at bounding box center [36, 100] width 8 height 8
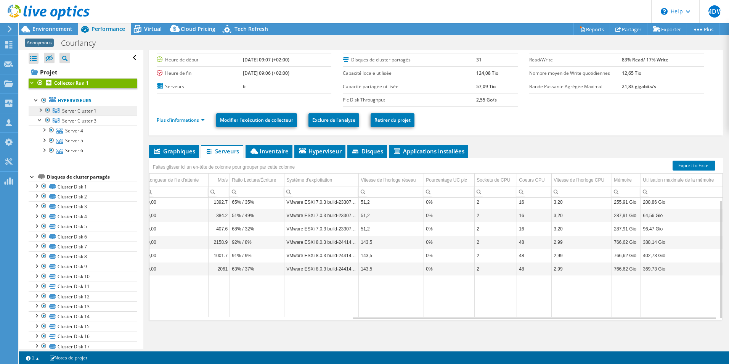
click at [56, 111] on icon at bounding box center [56, 110] width 7 height 5
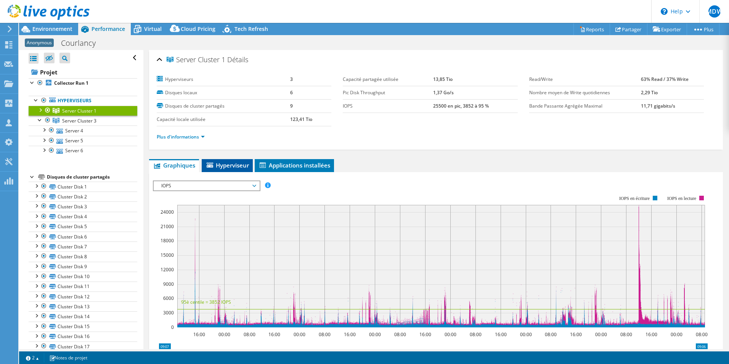
click at [223, 165] on span "Hyperviseur" at bounding box center [227, 165] width 43 height 8
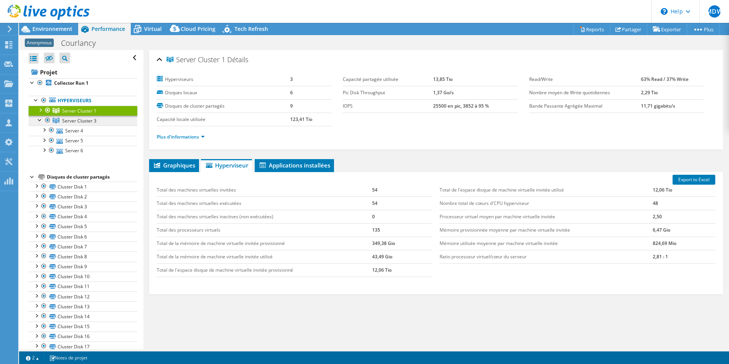
click at [76, 121] on span "Server Cluster 3" at bounding box center [79, 120] width 34 height 6
click at [74, 112] on span "Server Cluster 1" at bounding box center [79, 111] width 34 height 6
click at [75, 121] on span "Server Cluster 3" at bounding box center [79, 120] width 34 height 6
click at [76, 114] on span "Server Cluster 1" at bounding box center [79, 111] width 34 height 6
click at [76, 120] on span "Server Cluster 3" at bounding box center [79, 120] width 34 height 6
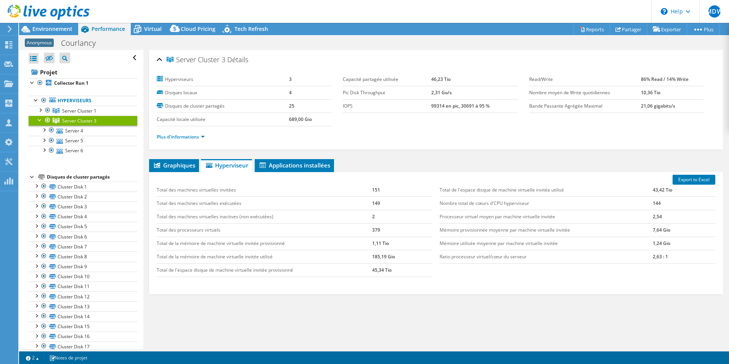
click at [81, 122] on span "Server Cluster 3" at bounding box center [79, 120] width 34 height 6
click at [66, 108] on span "Server Cluster 1" at bounding box center [79, 111] width 34 height 6
click at [66, 115] on link "Server Cluster 1" at bounding box center [83, 111] width 109 height 10
click at [65, 120] on span "Server Cluster 3" at bounding box center [79, 120] width 34 height 6
click at [65, 122] on span "Server Cluster 3" at bounding box center [79, 120] width 34 height 6
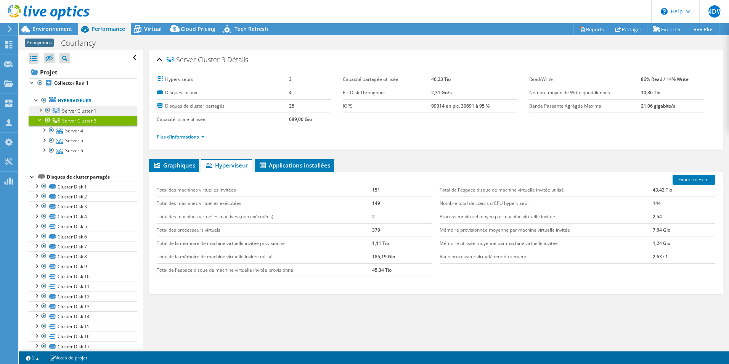
click at [71, 112] on span "Server Cluster 1" at bounding box center [79, 111] width 34 height 6
select select "EULondon"
select select "EUR"
click at [41, 120] on div at bounding box center [40, 120] width 8 height 8
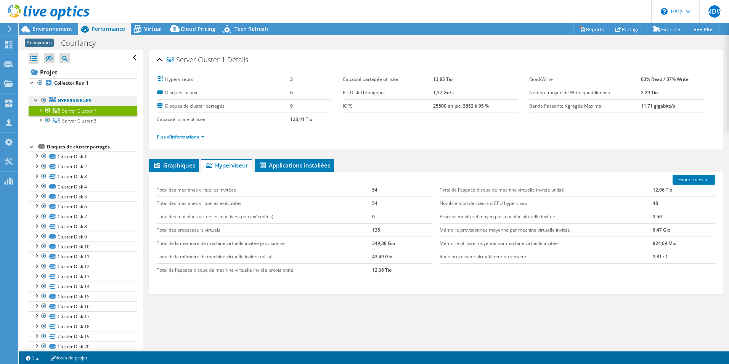
click at [64, 101] on link "Hyperviseurs" at bounding box center [83, 101] width 109 height 10
click at [184, 140] on li "Plus d'informations" at bounding box center [183, 137] width 53 height 8
click at [184, 139] on link "Plus d'informations" at bounding box center [181, 136] width 48 height 6
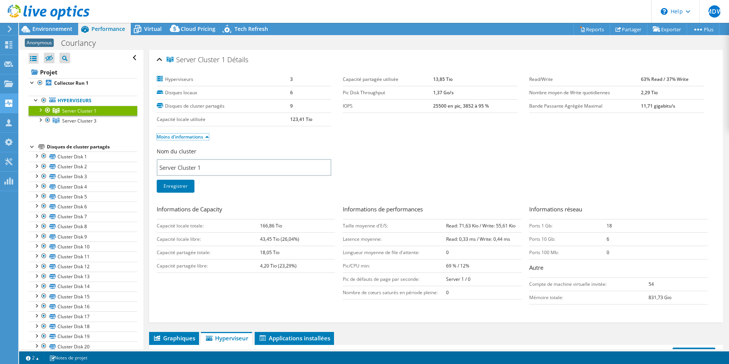
scroll to position [153, 0]
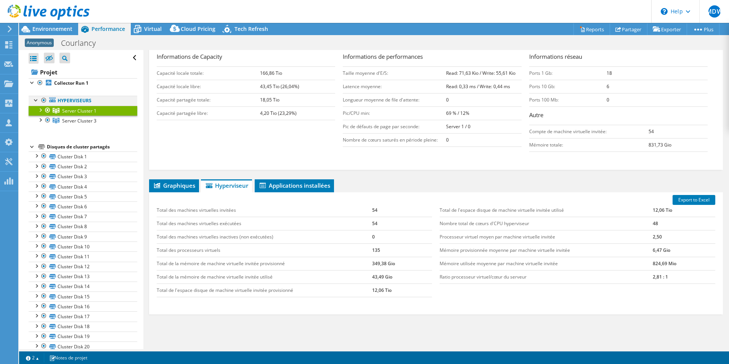
click at [39, 101] on div at bounding box center [36, 100] width 8 height 8
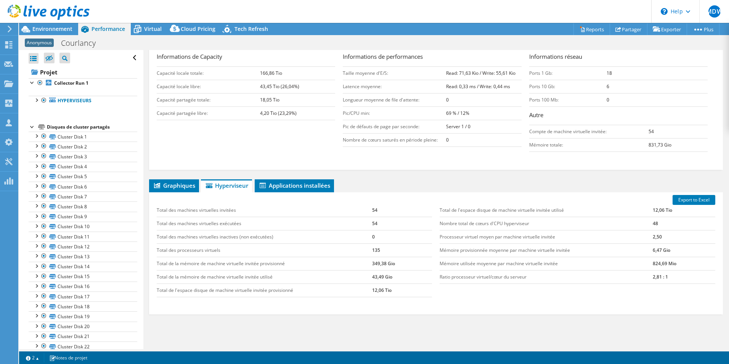
click at [40, 108] on ul "Hyperviseurs Server Cluster 1 Server 1" at bounding box center [83, 100] width 109 height 25
click at [37, 100] on div at bounding box center [36, 100] width 8 height 8
click at [39, 109] on div at bounding box center [40, 110] width 8 height 8
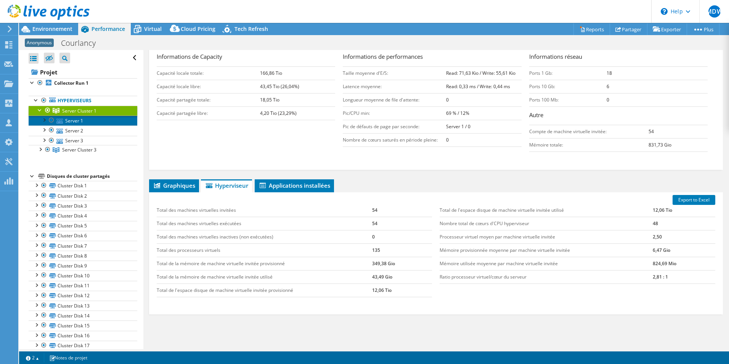
click at [61, 120] on icon at bounding box center [59, 121] width 6 height 5
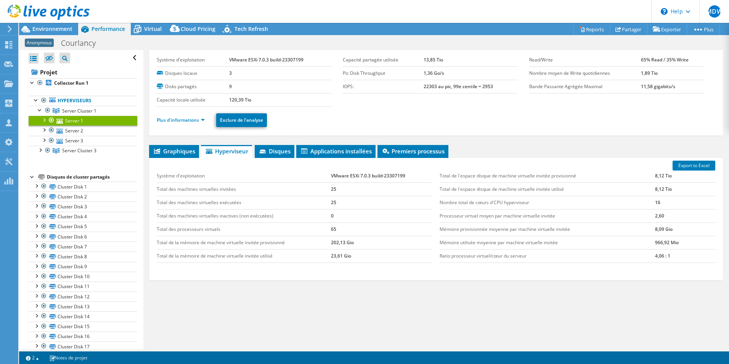
click at [171, 150] on span "Graphiques" at bounding box center [174, 151] width 42 height 8
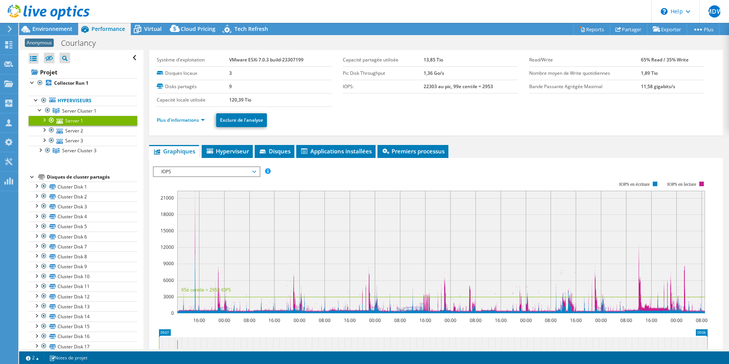
scroll to position [88, 0]
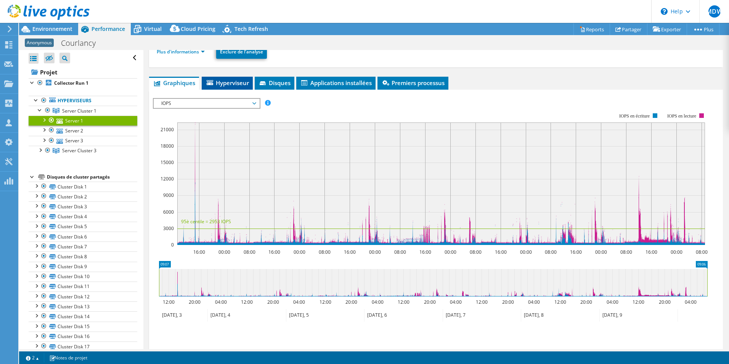
click at [217, 73] on div "Server 1 Détails Système d'exploitation VMware ESXi 7.0.3 build-23307199 Disque…" at bounding box center [435, 186] width 585 height 449
click at [226, 84] on span "Hyperviseur" at bounding box center [227, 83] width 43 height 8
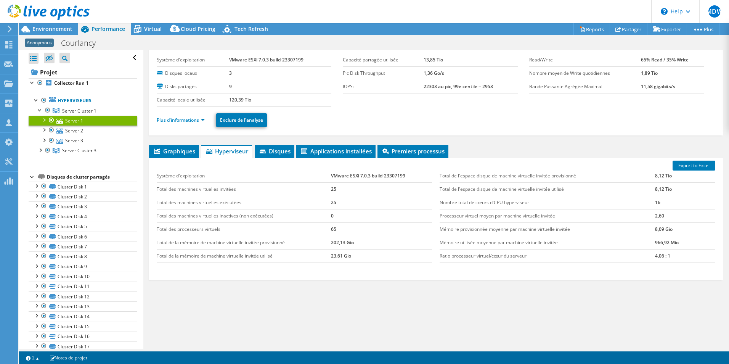
scroll to position [0, 0]
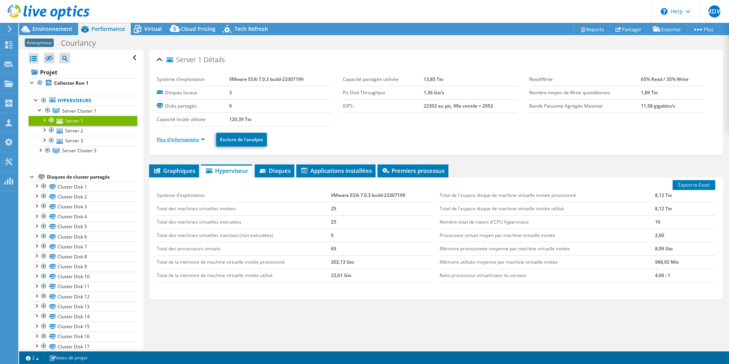
click at [195, 141] on link "Plus d'informations" at bounding box center [181, 139] width 48 height 6
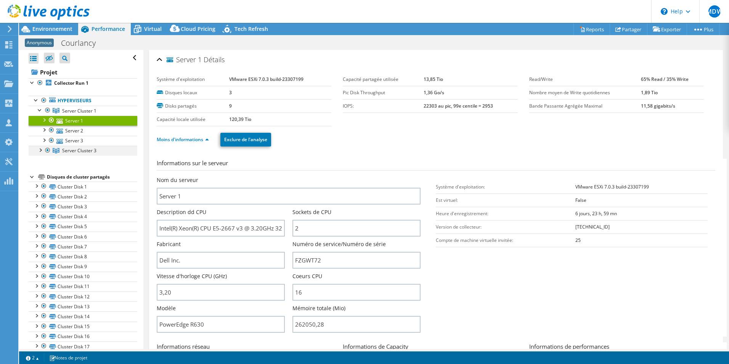
click at [40, 151] on div at bounding box center [40, 150] width 8 height 8
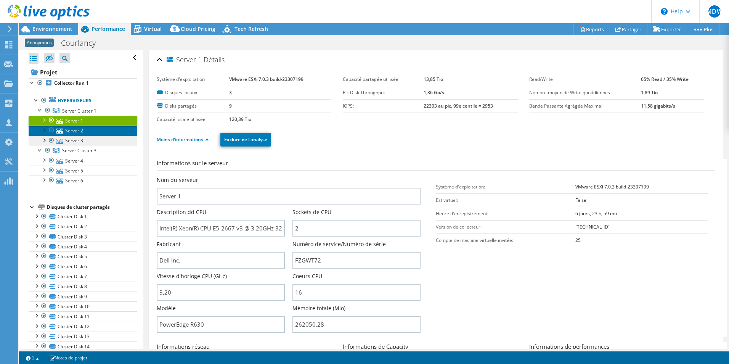
click at [63, 129] on link "Server 2" at bounding box center [83, 130] width 109 height 10
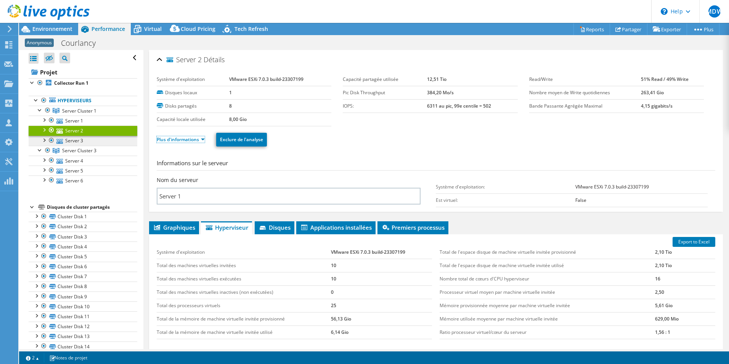
click at [173, 140] on link "Plus d'informations" at bounding box center [181, 139] width 48 height 6
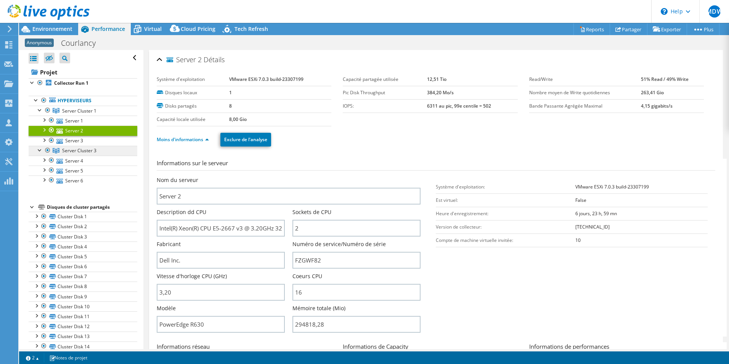
click at [84, 146] on link "Server Cluster 3" at bounding box center [83, 151] width 109 height 10
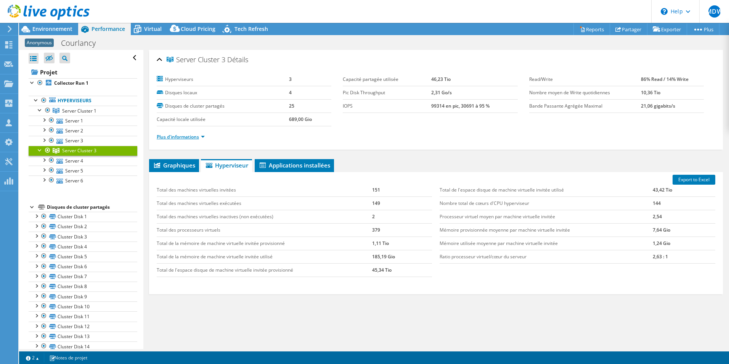
click at [182, 137] on link "Plus d'informations" at bounding box center [181, 136] width 48 height 6
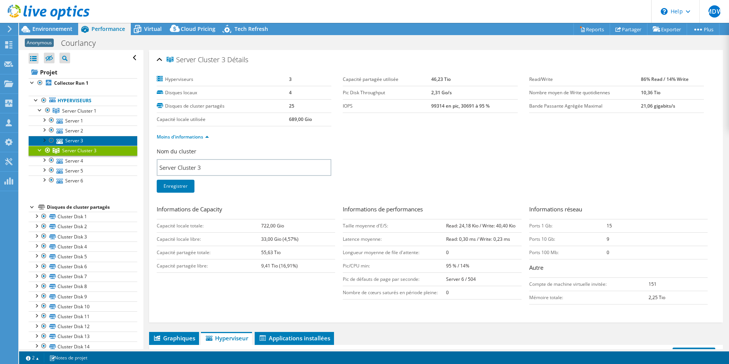
click at [70, 138] on link "Server 3" at bounding box center [83, 141] width 109 height 10
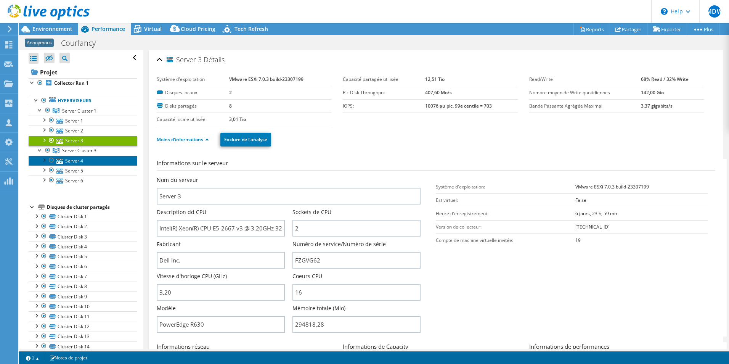
click at [79, 161] on link "Server 4" at bounding box center [83, 161] width 109 height 10
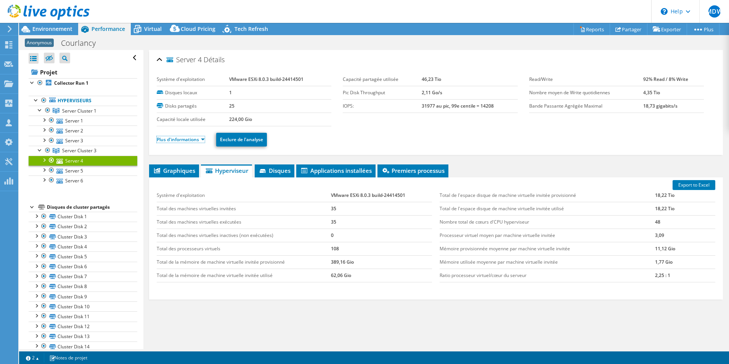
click at [186, 142] on link "Plus d'informations" at bounding box center [181, 139] width 48 height 6
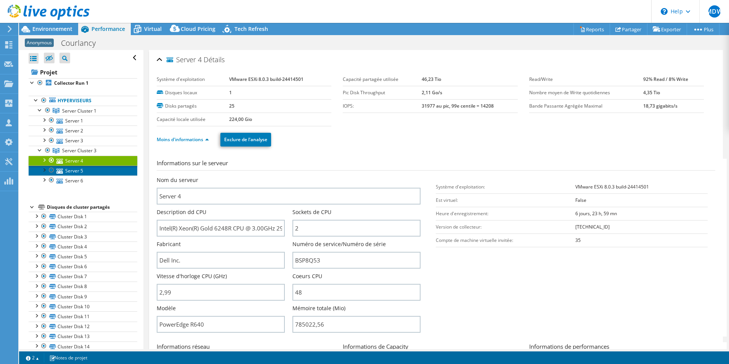
click at [79, 170] on link "Server 5" at bounding box center [83, 171] width 109 height 10
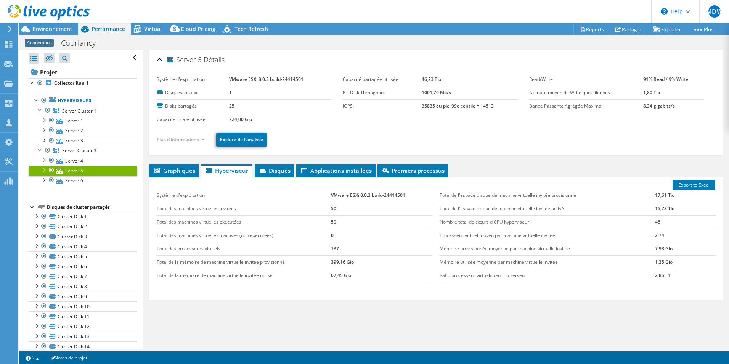
click at [181, 138] on link "Plus d'informations" at bounding box center [181, 139] width 48 height 6
click at [181, 141] on link "Plus d'informations" at bounding box center [181, 139] width 48 height 6
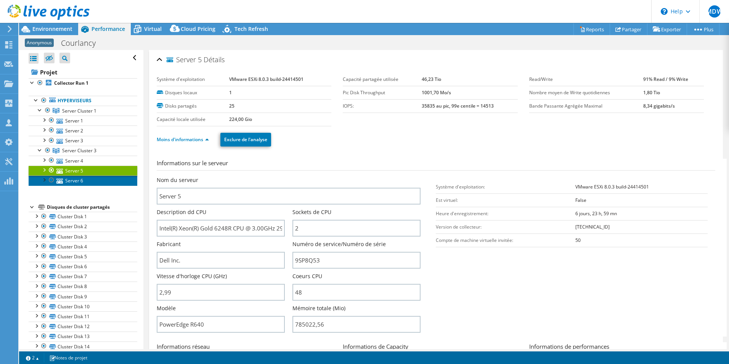
click at [68, 182] on link "Server 6" at bounding box center [83, 180] width 109 height 10
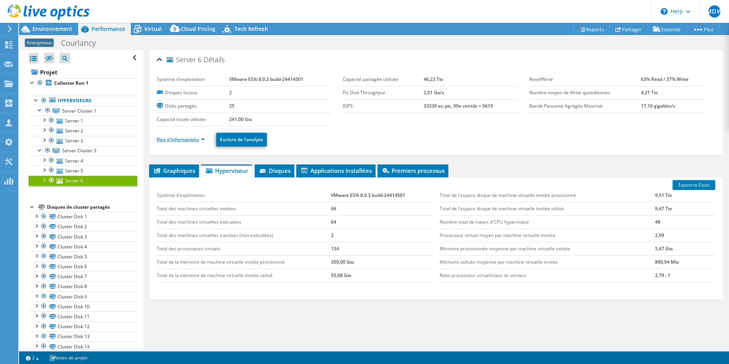
click at [185, 138] on link "Plus d'informations" at bounding box center [181, 139] width 48 height 6
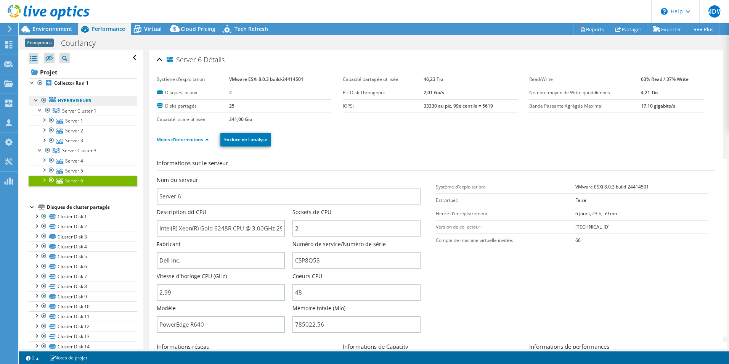
click at [68, 102] on link "Hyperviseurs" at bounding box center [83, 101] width 109 height 10
click at [35, 101] on div at bounding box center [36, 100] width 8 height 8
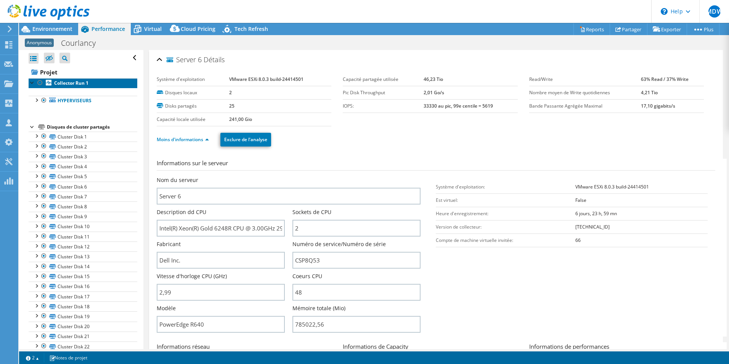
click at [61, 83] on b "Collector Run 1" at bounding box center [71, 83] width 34 height 6
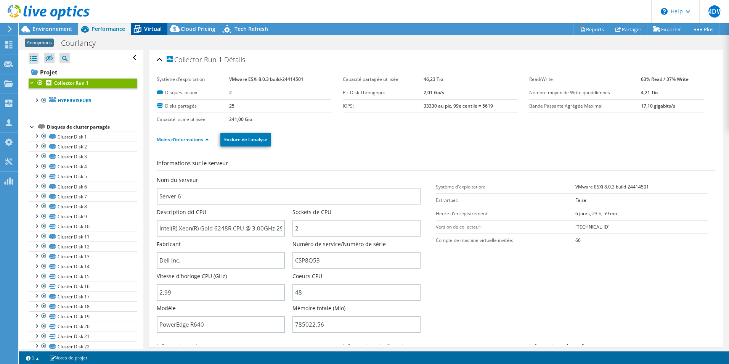
click at [147, 28] on span "Virtual" at bounding box center [153, 28] width 18 height 7
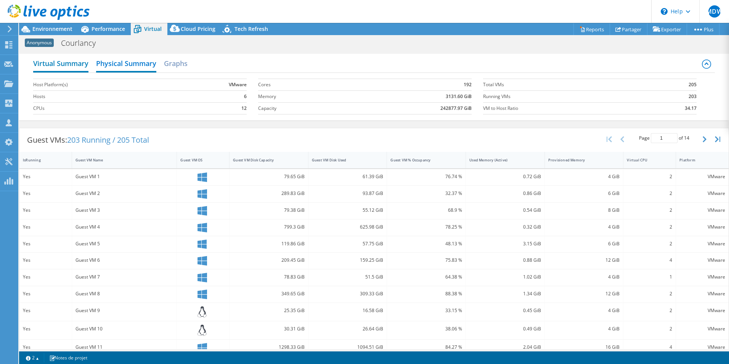
click at [67, 64] on h2 "Virtual Summary" at bounding box center [60, 64] width 55 height 17
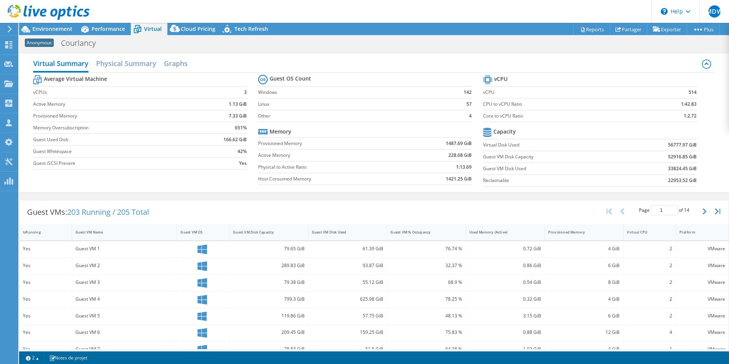
select select "EULondon"
select select "EUR"
click at [10, 185] on div at bounding box center [8, 182] width 9 height 8
